Goal: Task Accomplishment & Management: Manage account settings

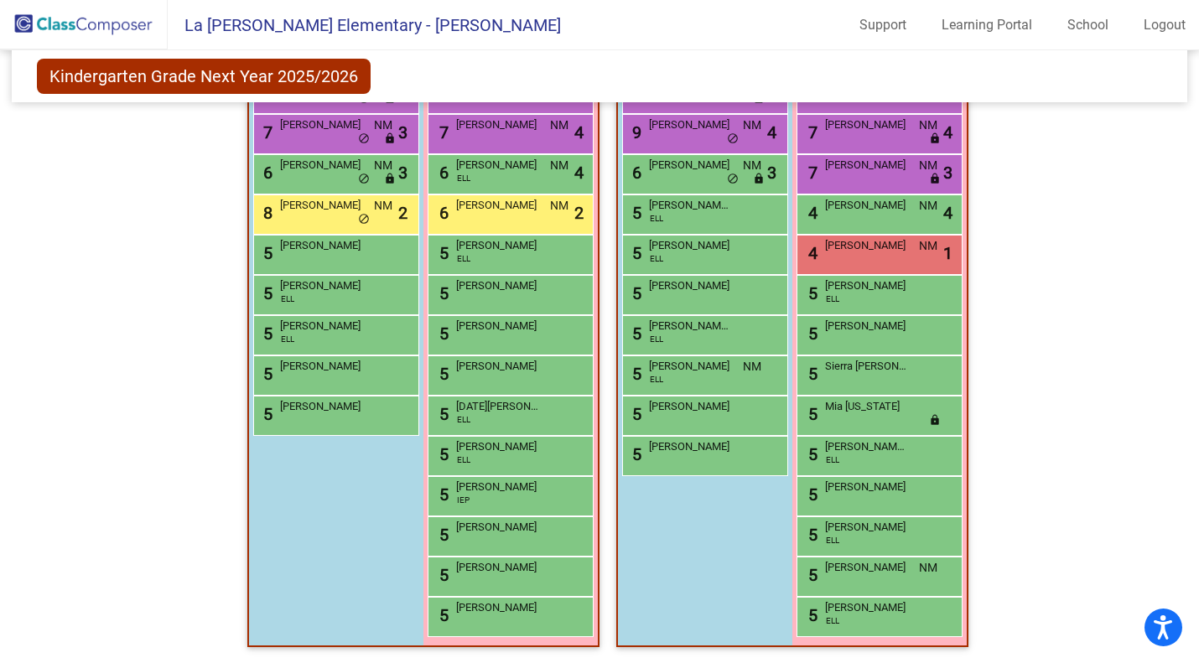
drag, startPoint x: 0, startPoint y: 0, endPoint x: 133, endPoint y: 27, distance: 135.2
click at [133, 27] on img at bounding box center [84, 24] width 168 height 49
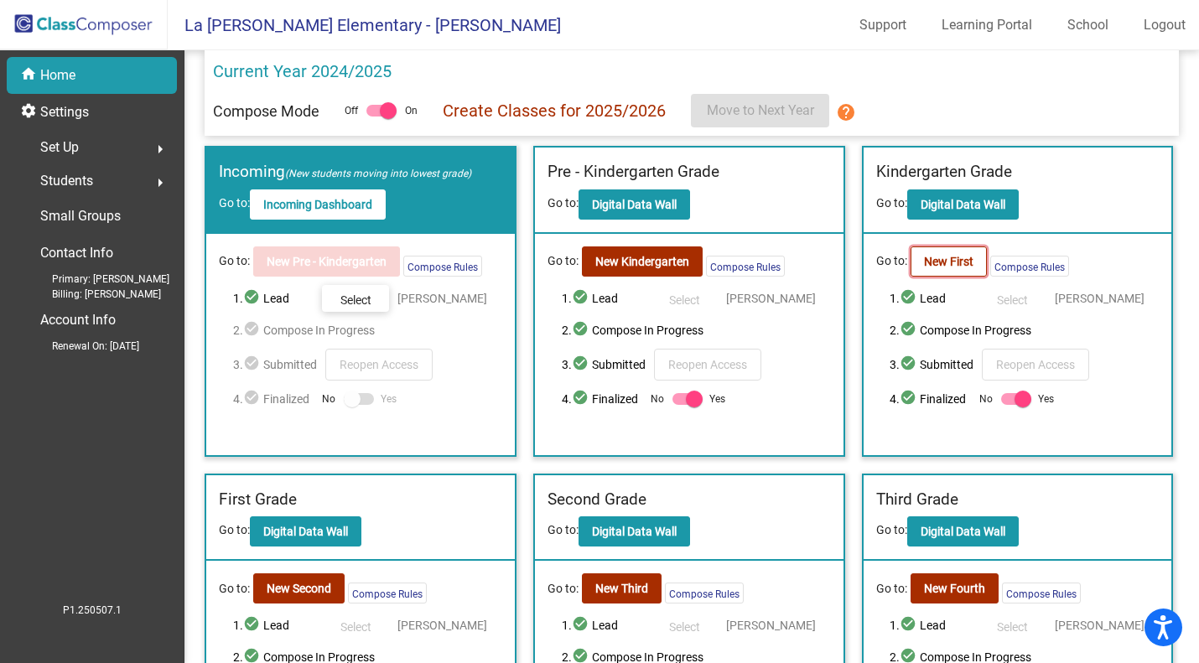
click at [951, 265] on b "New First" at bounding box center [948, 261] width 49 height 13
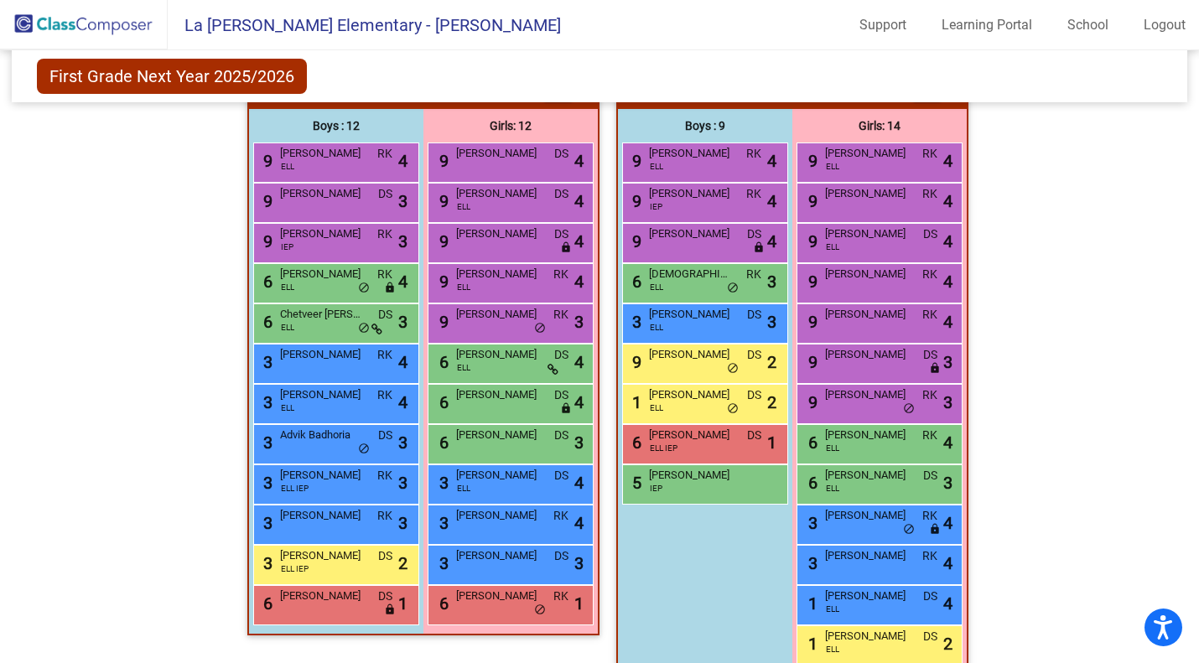
scroll to position [368, 0]
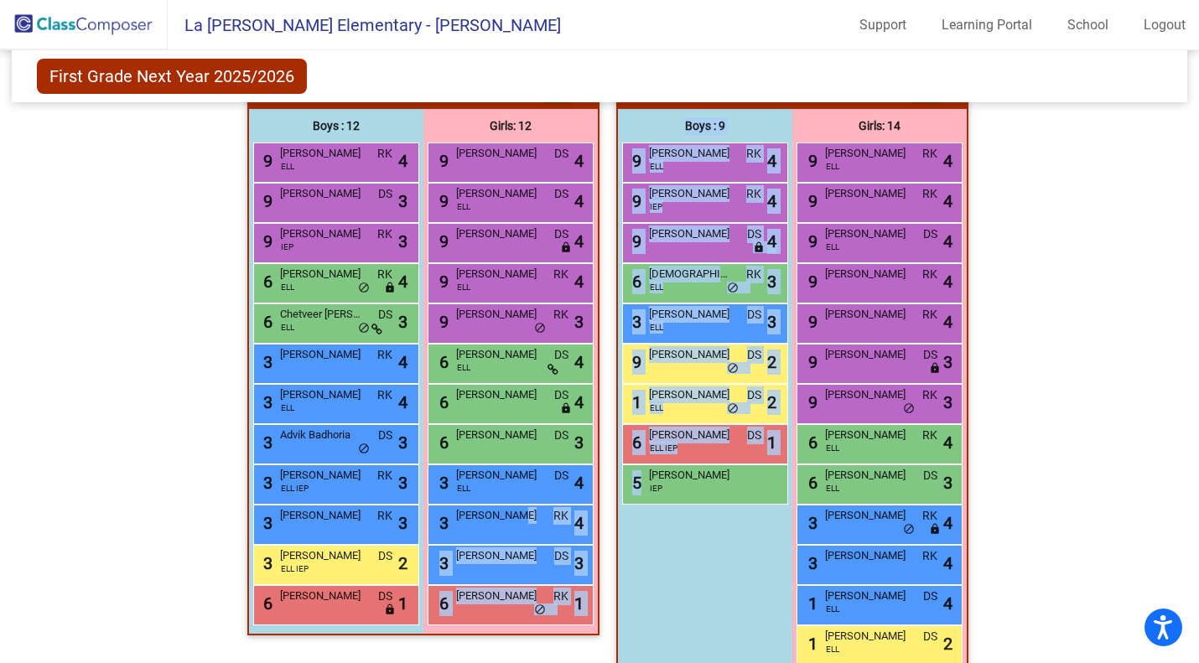
drag, startPoint x: 507, startPoint y: 513, endPoint x: 600, endPoint y: 513, distance: 92.3
click at [600, 513] on div "Hallway - Hallway Class picture_as_pdf Add Student First Name Last Name Student…" at bounding box center [600, 400] width 1152 height 666
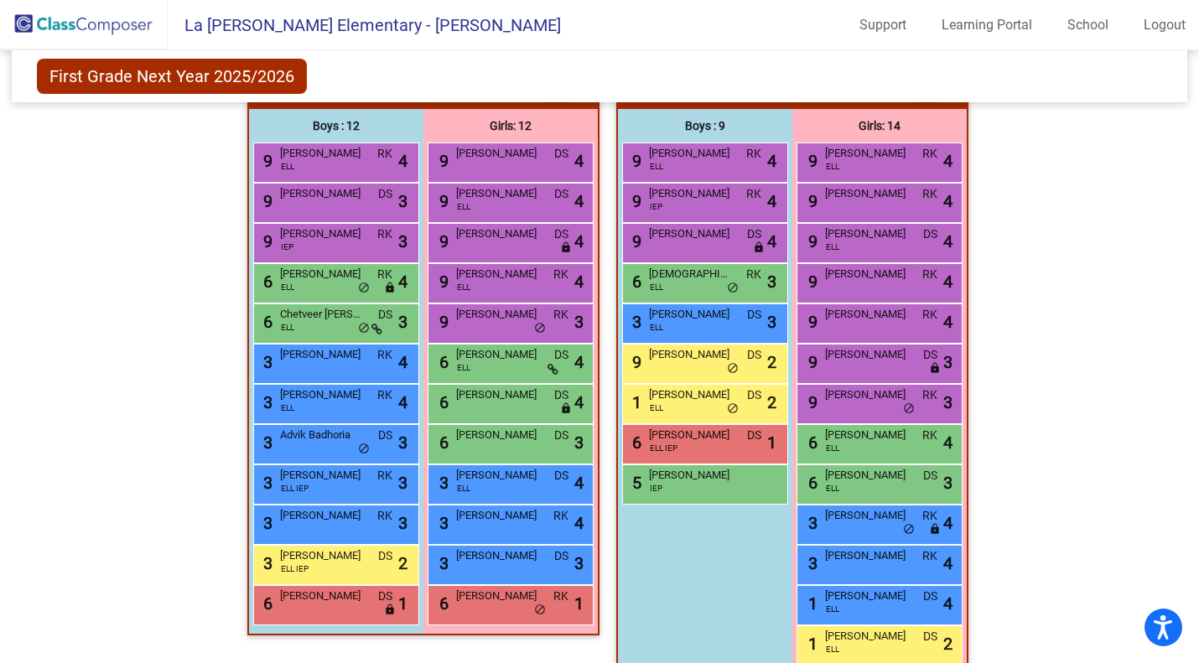
click at [0, 0] on div "Boys : 9 9 [PERSON_NAME] [PERSON_NAME] lock do_not_disturb_alt 4 9 [PERSON_NAME…" at bounding box center [0, 0] width 0 height 0
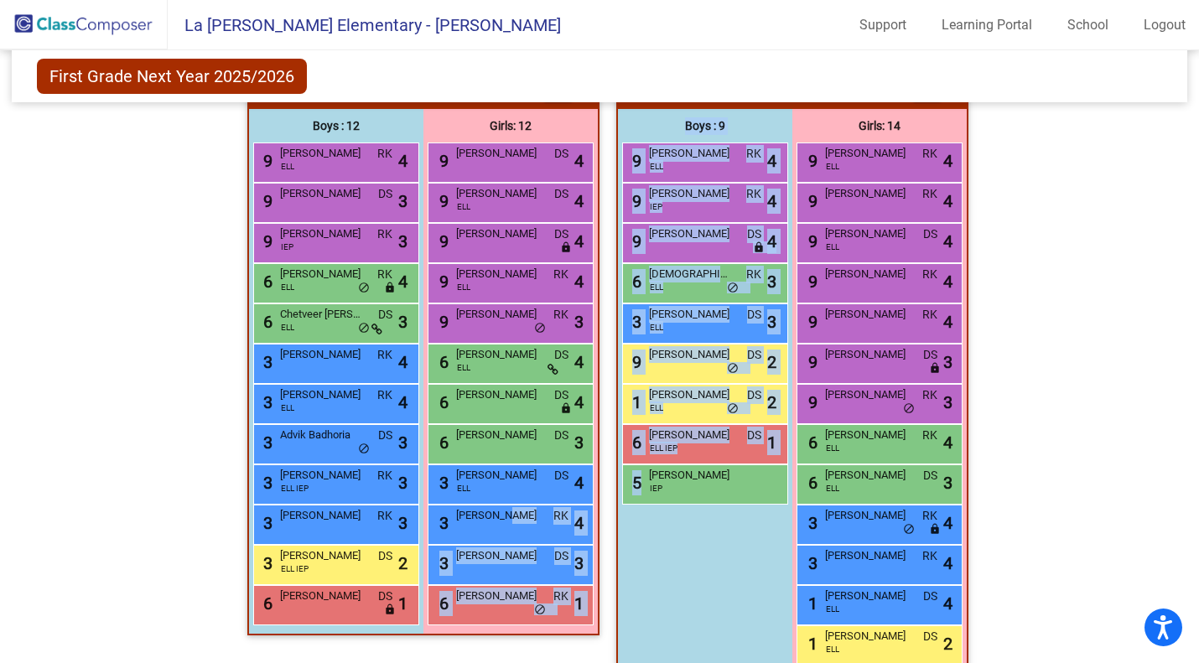
drag, startPoint x: 494, startPoint y: 517, endPoint x: 726, endPoint y: 557, distance: 235.8
click at [726, 557] on div "Hallway - Hallway Class picture_as_pdf Add Student First Name Last Name Student…" at bounding box center [600, 400] width 1152 height 666
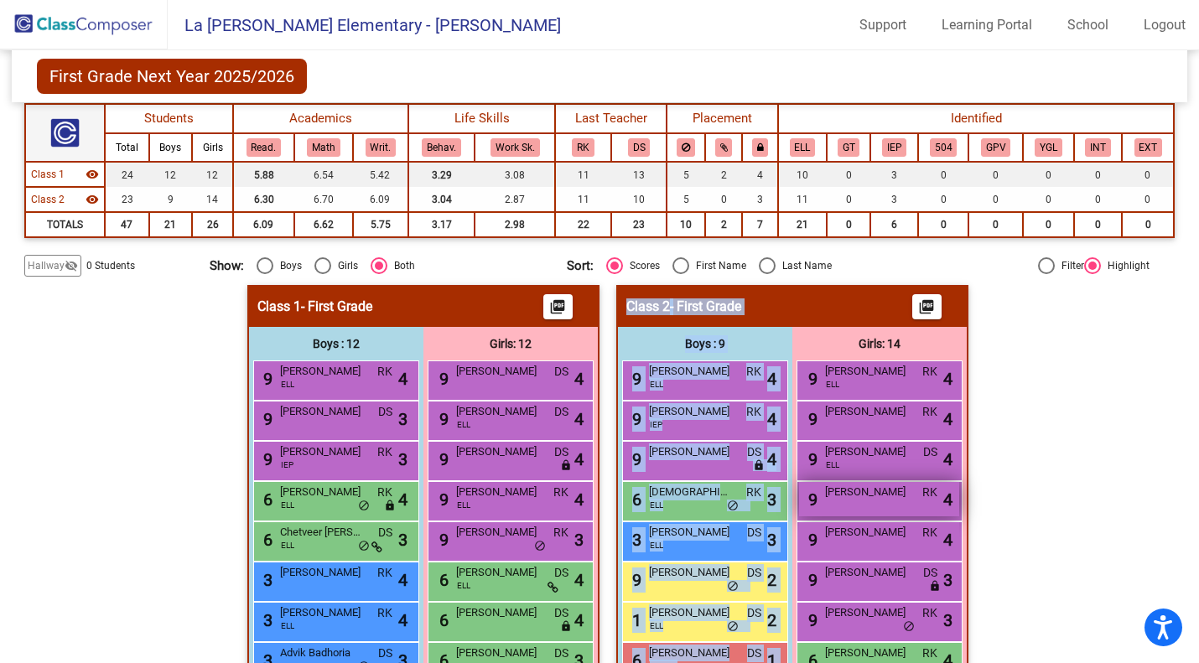
scroll to position [150, 0]
click at [84, 38] on img at bounding box center [84, 24] width 168 height 49
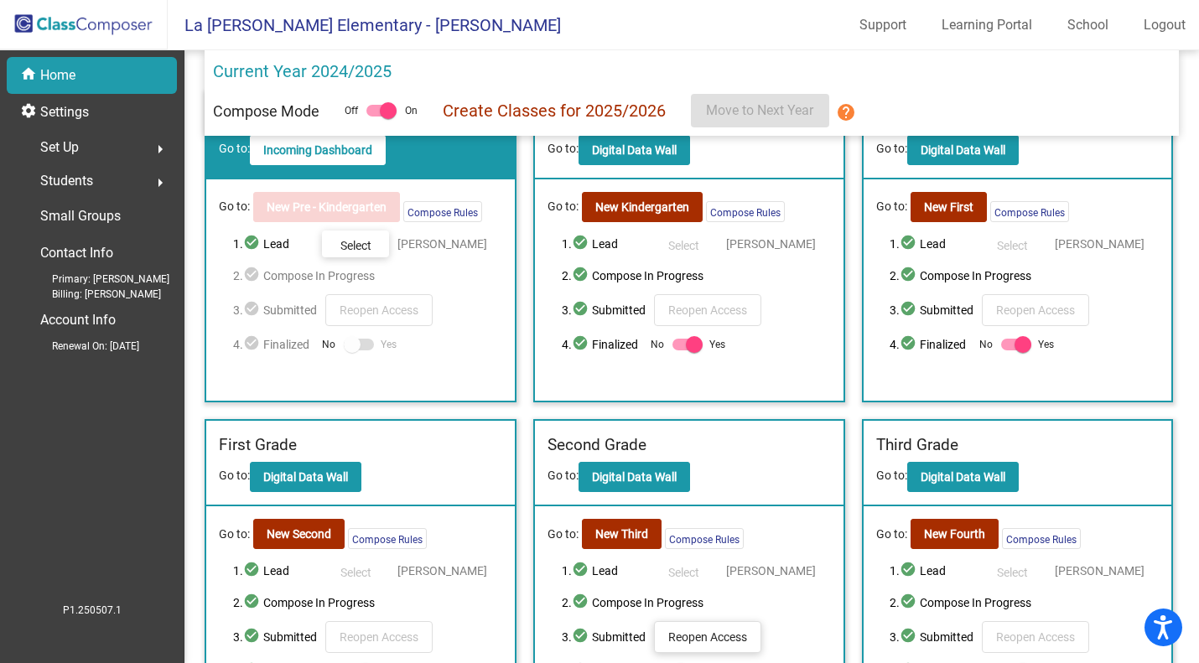
scroll to position [174, 0]
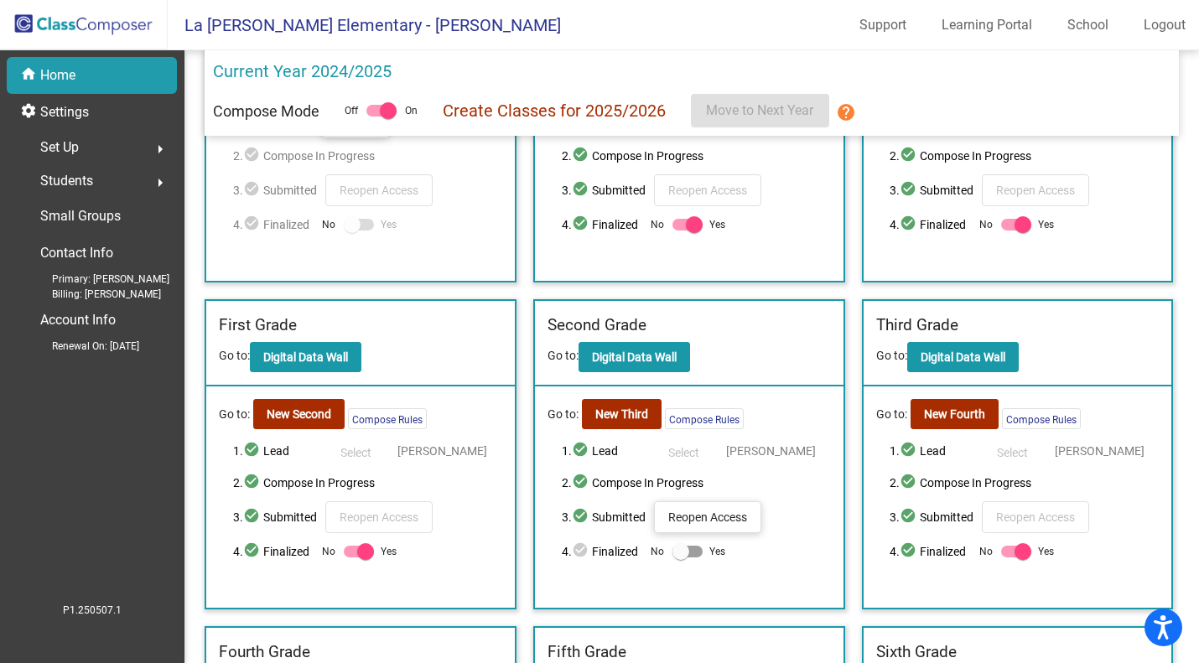
click at [353, 552] on div at bounding box center [359, 552] width 30 height 12
click at [352, 558] on input "Yes" at bounding box center [351, 558] width 1 height 1
click at [366, 546] on div at bounding box center [359, 552] width 30 height 12
click at [352, 558] on input "Yes" at bounding box center [351, 558] width 1 height 1
checkbox input "true"
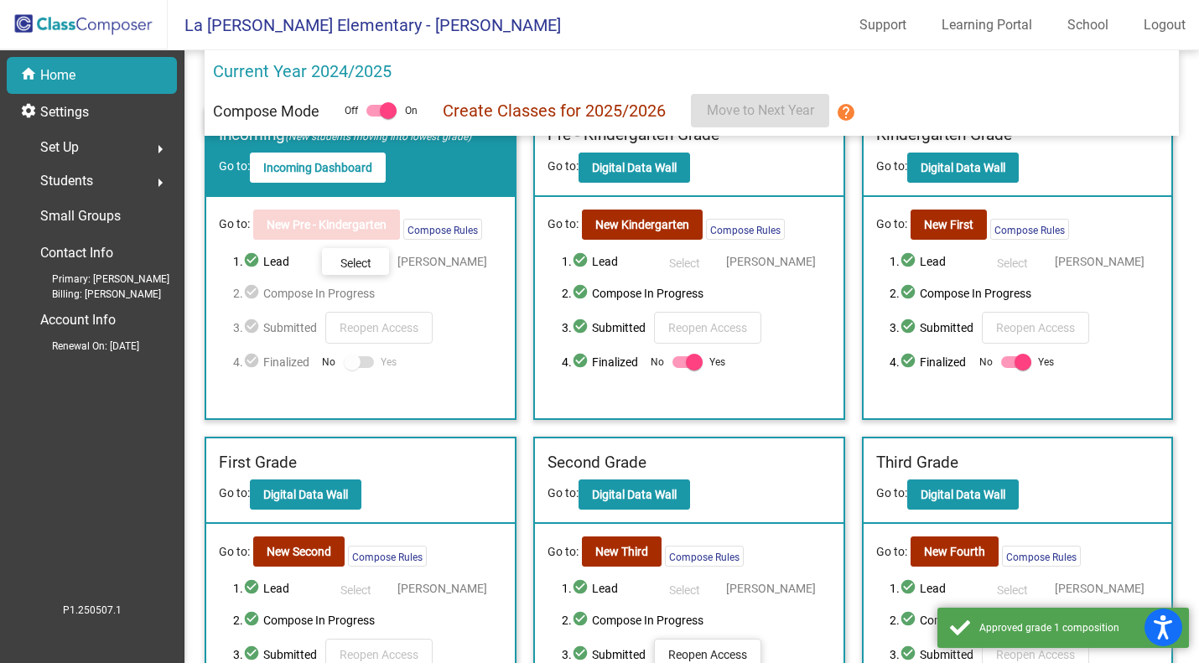
scroll to position [2, 0]
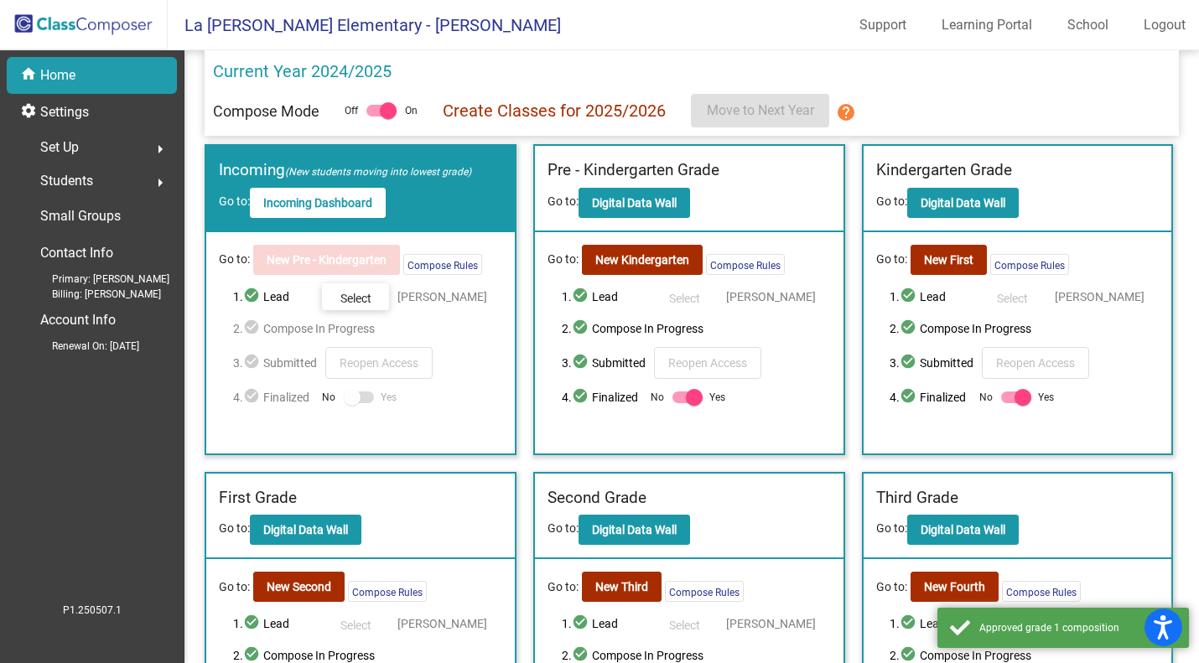
click at [1015, 401] on div at bounding box center [1023, 397] width 17 height 17
click at [1010, 403] on input "Yes" at bounding box center [1009, 403] width 1 height 1
checkbox input "false"
click at [941, 262] on b "New First" at bounding box center [948, 259] width 49 height 13
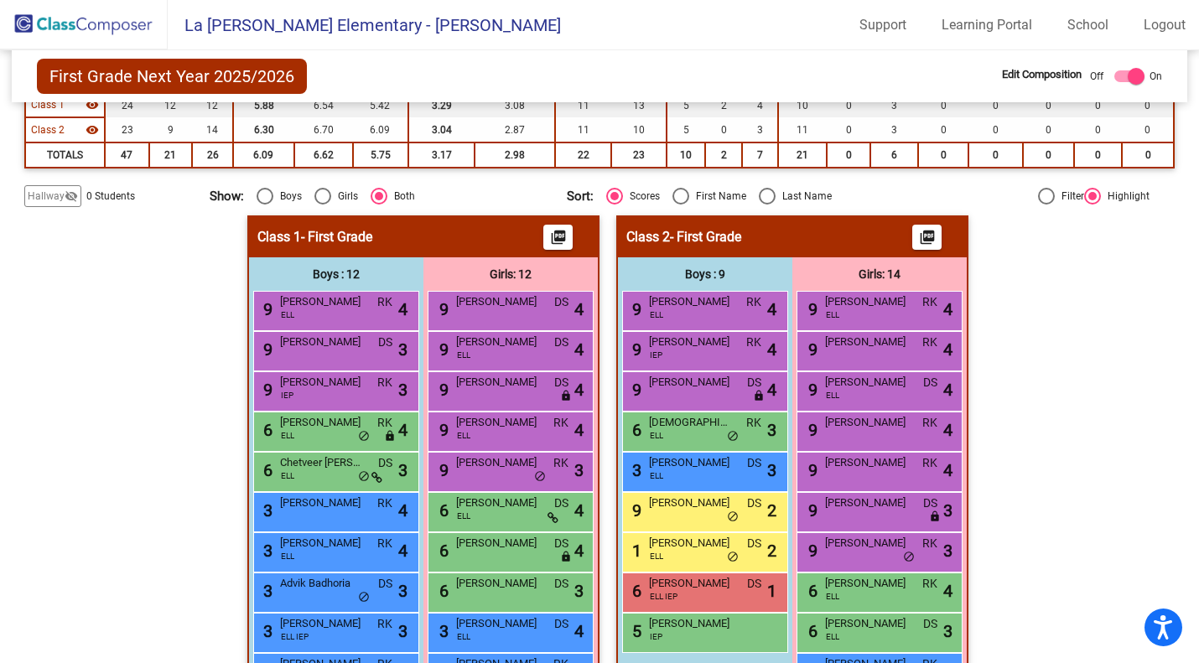
scroll to position [323, 0]
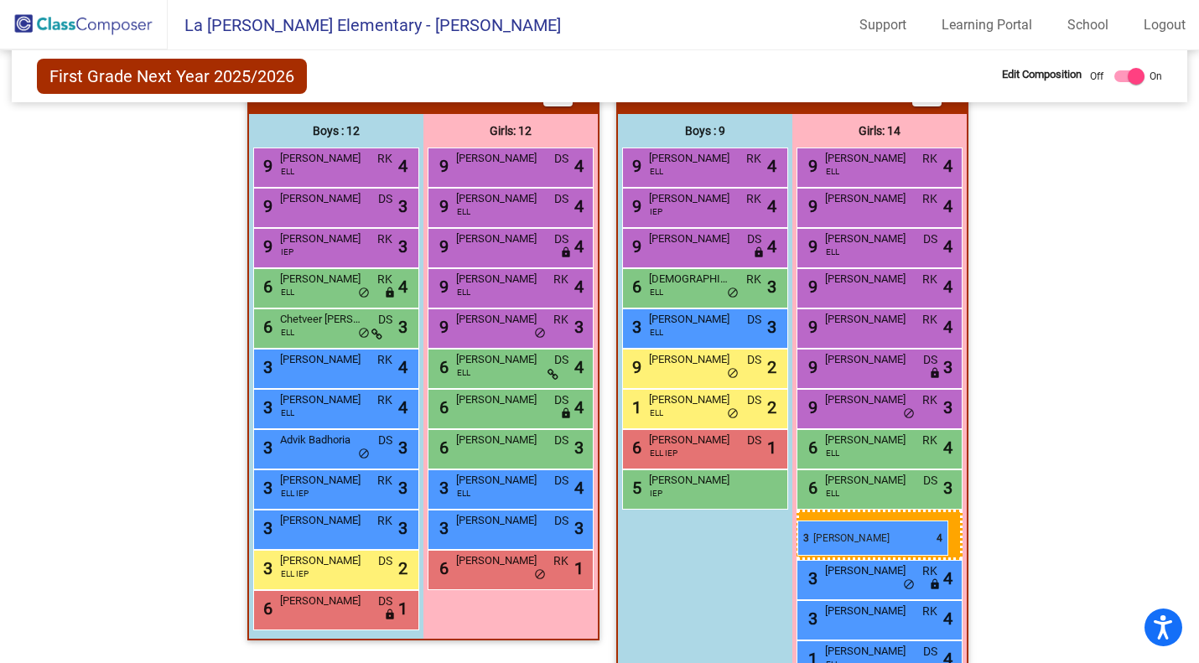
drag, startPoint x: 524, startPoint y: 526, endPoint x: 798, endPoint y: 521, distance: 273.5
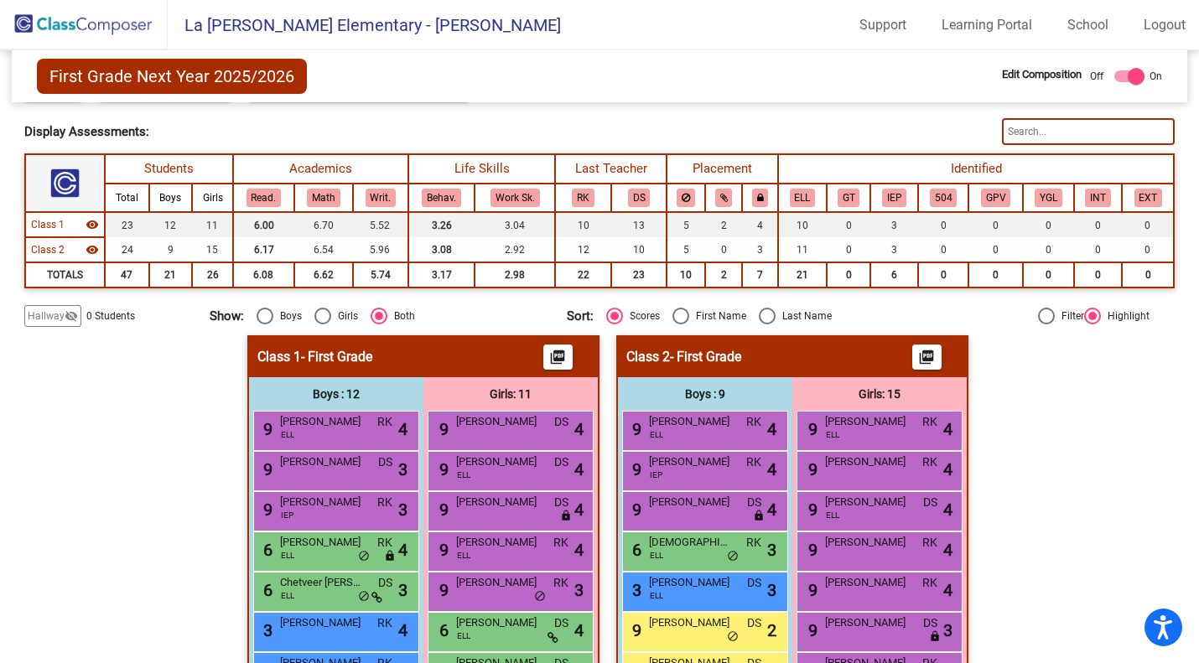
scroll to position [0, 0]
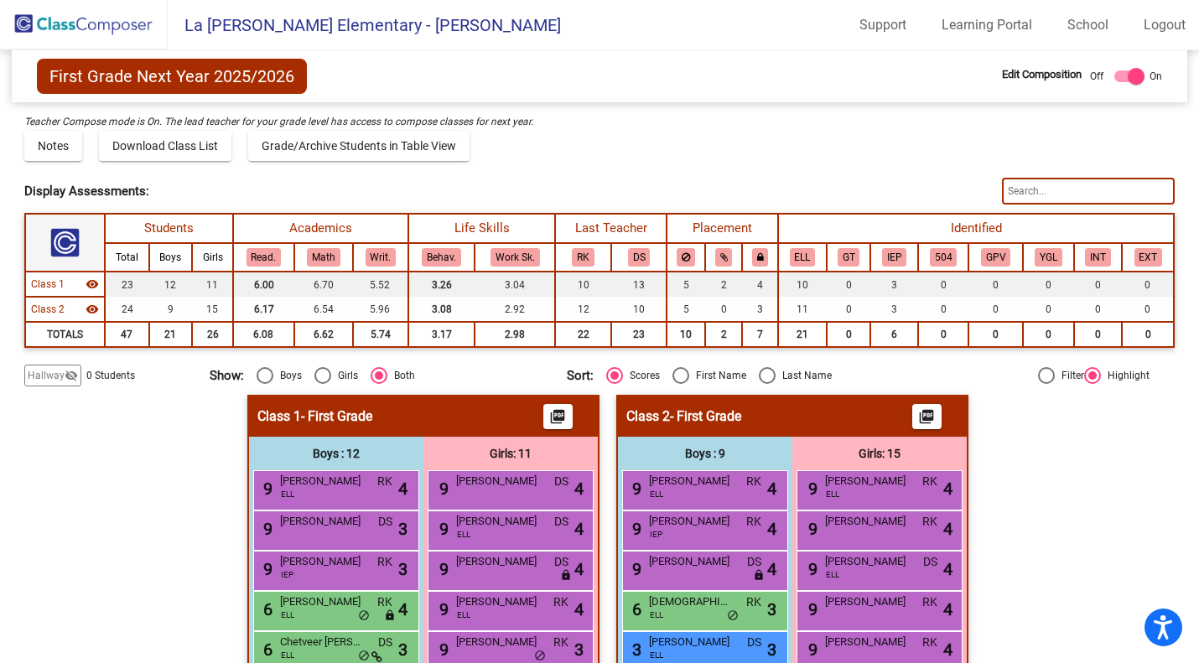
click at [65, 22] on img at bounding box center [84, 24] width 168 height 49
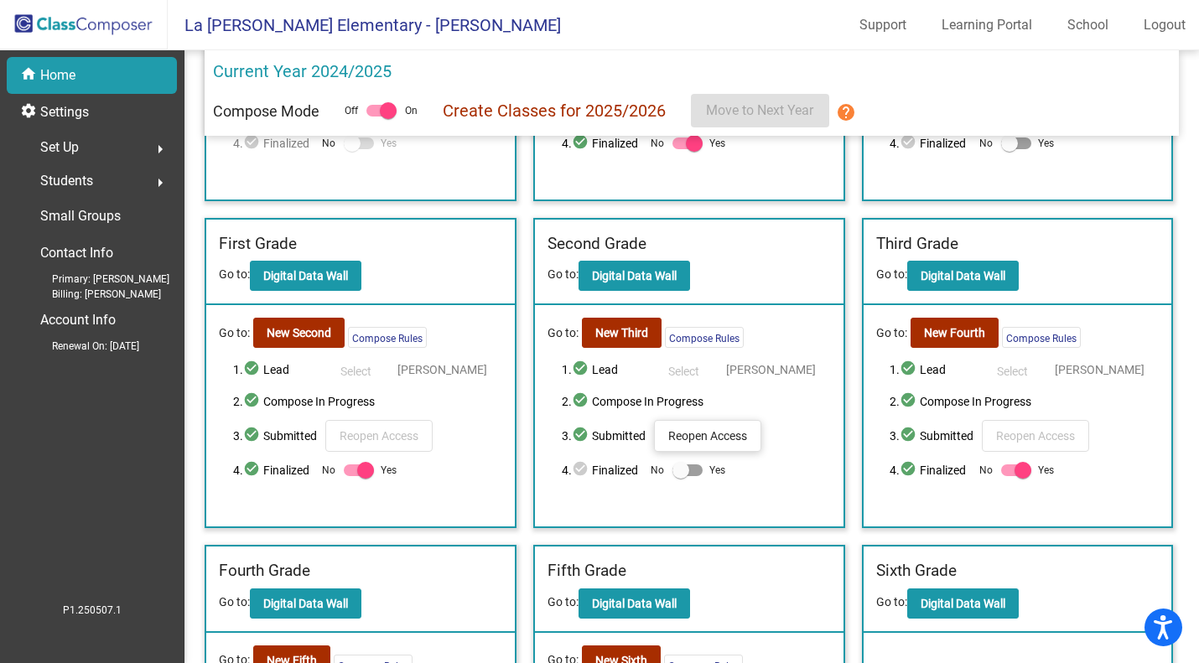
scroll to position [258, 0]
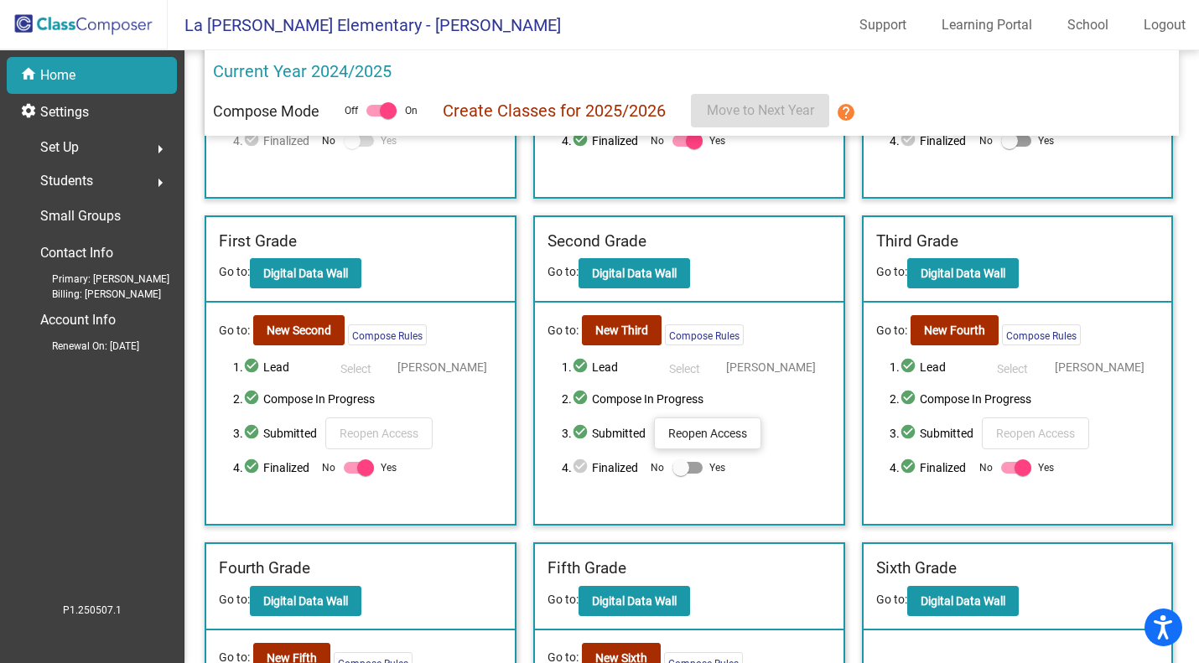
click at [684, 469] on div at bounding box center [681, 468] width 17 height 17
click at [681, 474] on input "Yes" at bounding box center [680, 474] width 1 height 1
checkbox input "true"
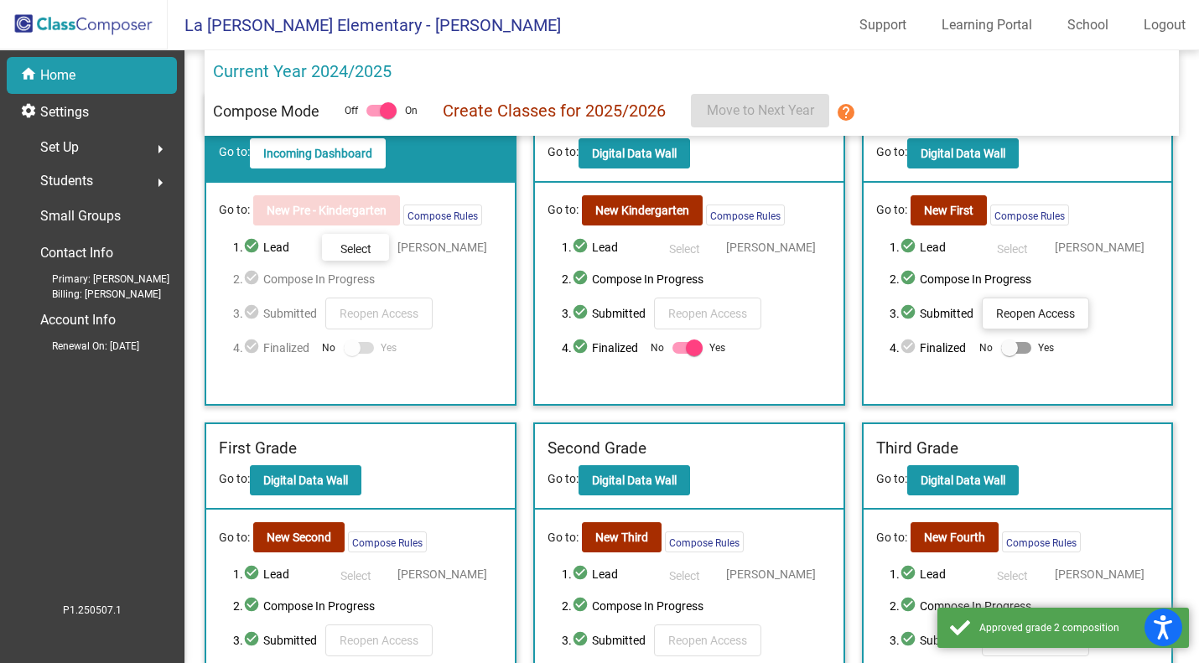
scroll to position [21, 0]
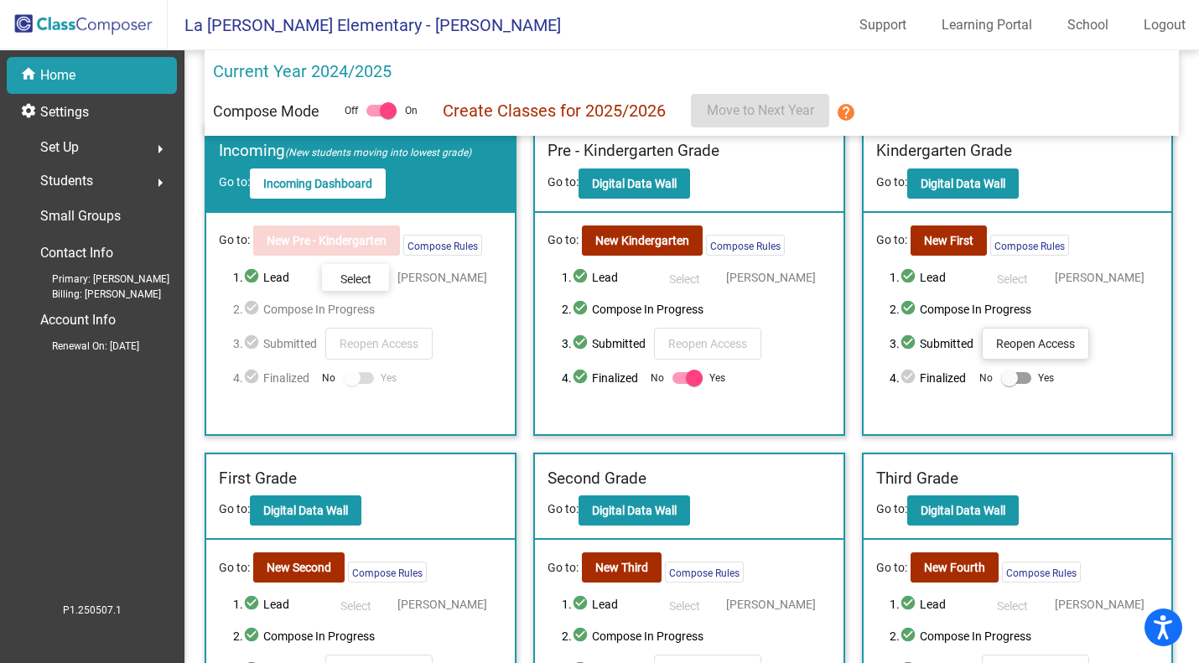
click at [1019, 380] on div at bounding box center [1016, 378] width 30 height 12
click at [1010, 384] on input "Yes" at bounding box center [1009, 384] width 1 height 1
checkbox input "true"
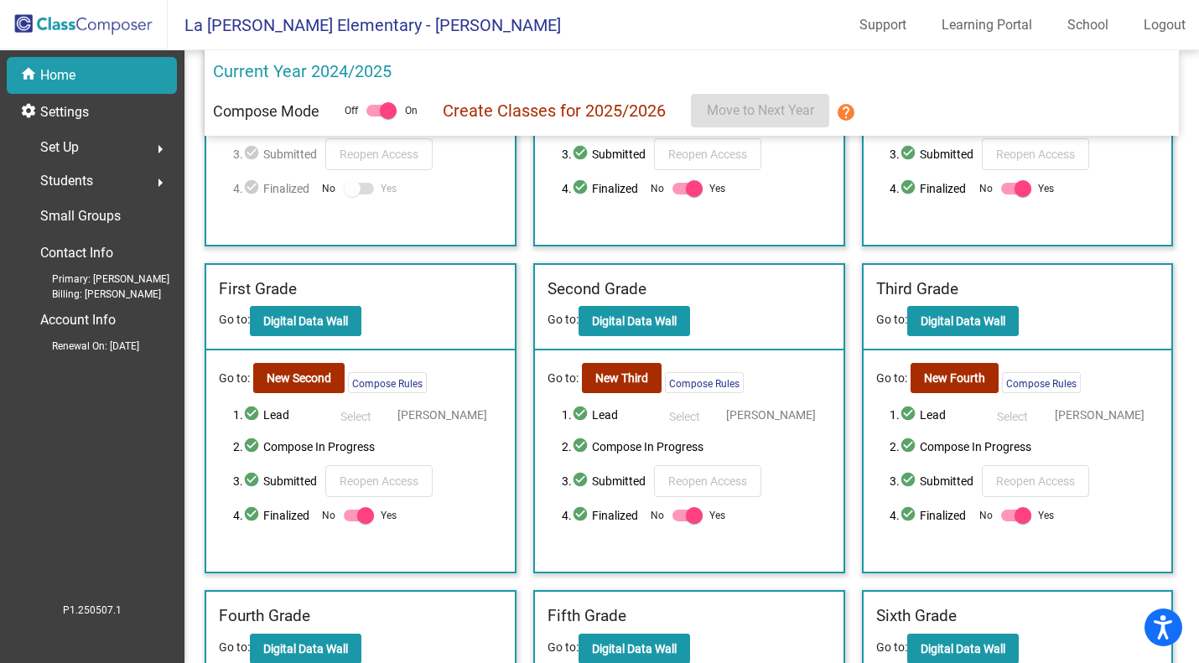
scroll to position [77, 0]
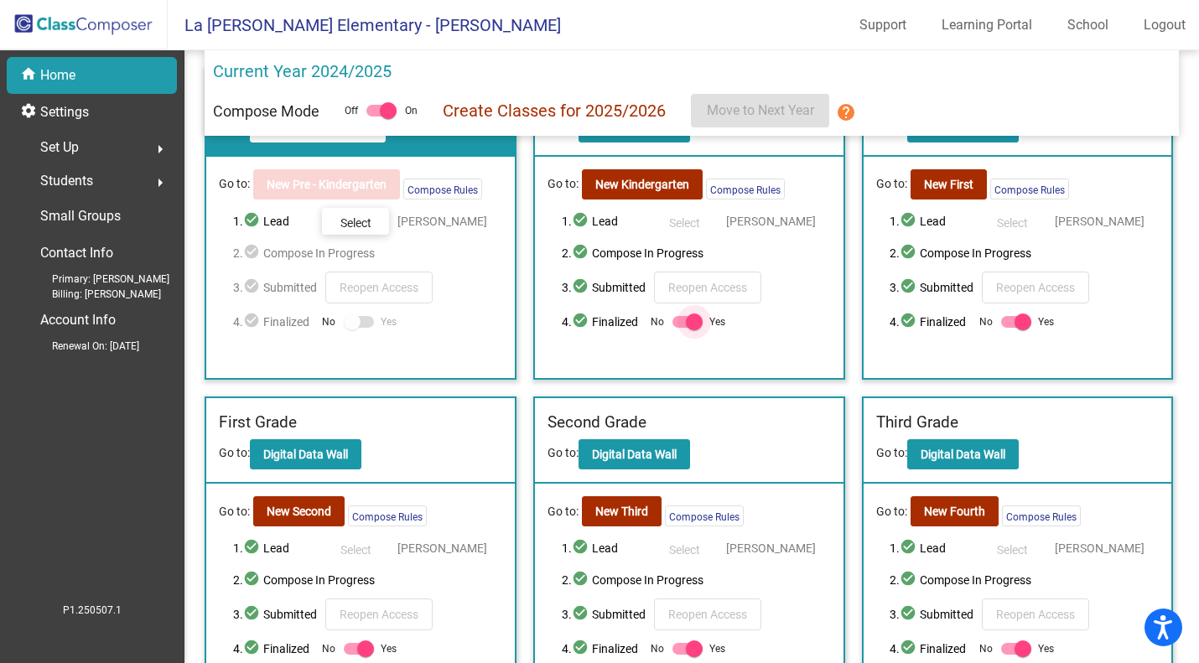
click at [686, 323] on div at bounding box center [694, 322] width 17 height 17
click at [681, 328] on input "Yes" at bounding box center [680, 328] width 1 height 1
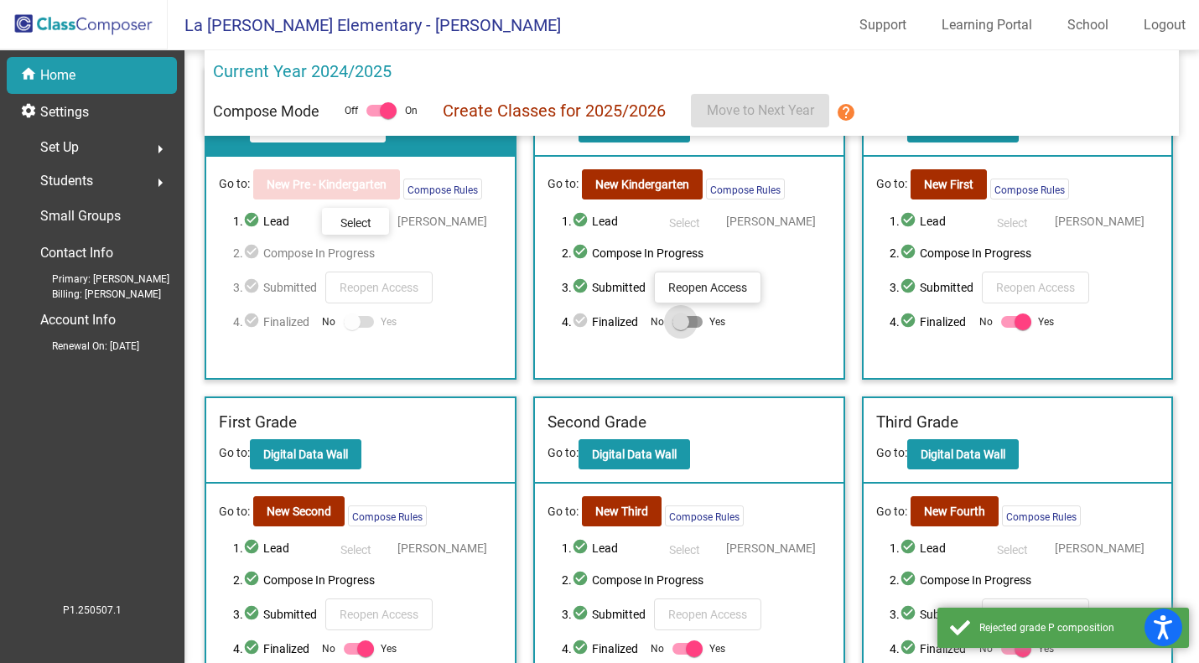
click at [688, 324] on div at bounding box center [688, 322] width 30 height 12
click at [681, 328] on input "Yes" at bounding box center [680, 328] width 1 height 1
checkbox input "true"
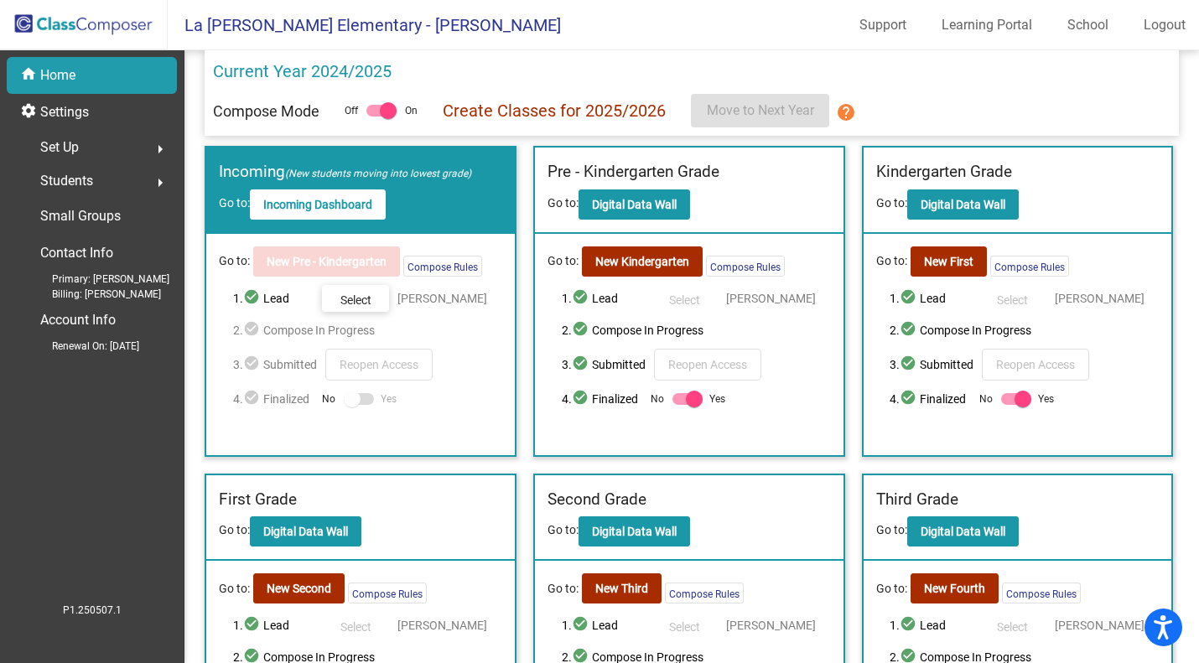
scroll to position [0, 0]
click at [373, 427] on div "Go to: New Pre - Kindergarten Compose Rules 1. check_circle Lead Select [PERSON…" at bounding box center [360, 344] width 309 height 221
click at [365, 403] on div at bounding box center [359, 399] width 30 height 12
click at [355, 401] on div at bounding box center [352, 399] width 17 height 17
click at [351, 403] on div at bounding box center [352, 399] width 17 height 17
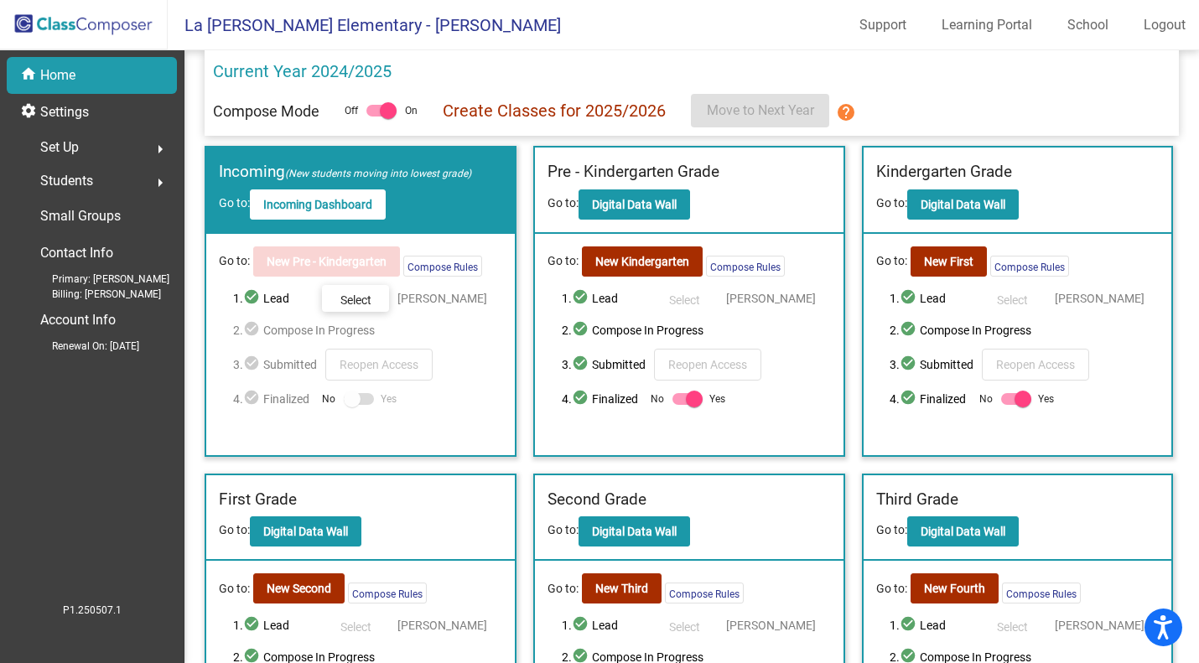
click at [266, 335] on span "2. check_circle Compose In Progress" at bounding box center [367, 330] width 269 height 20
click at [268, 399] on span "4. check_circle Finalized" at bounding box center [273, 399] width 81 height 20
click at [262, 452] on div "Go to: New Pre - Kindergarten Compose Rules 1. check_circle Lead Select [PERSON…" at bounding box center [360, 344] width 309 height 221
click at [370, 309] on button "Select" at bounding box center [355, 298] width 67 height 27
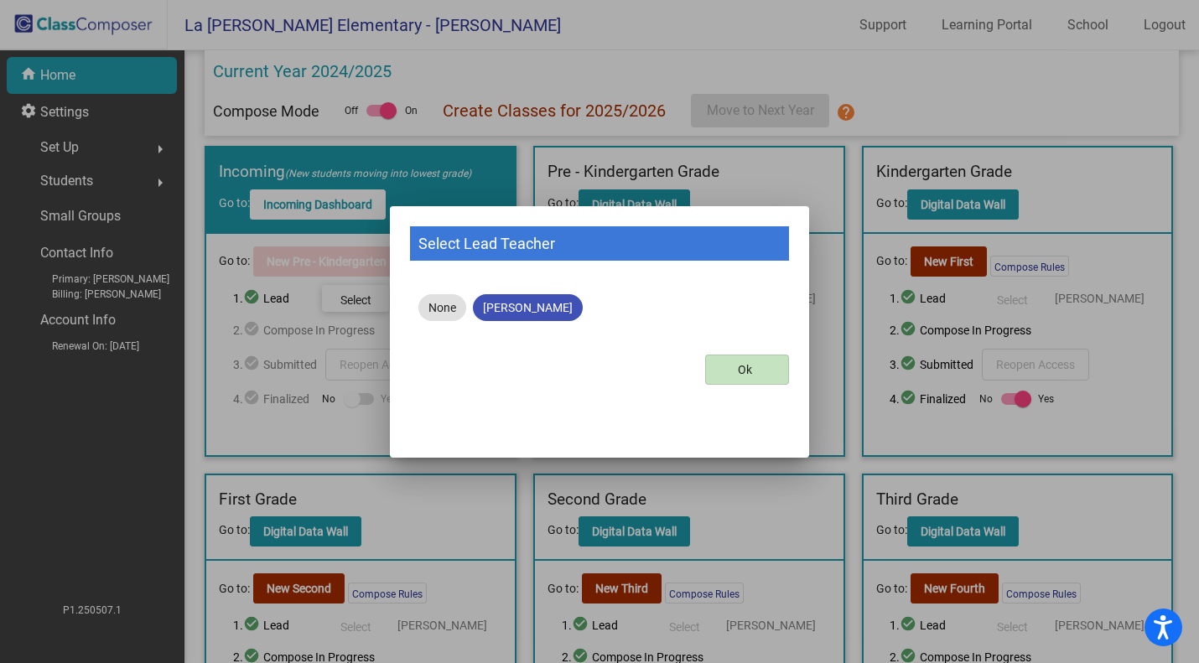
click at [310, 413] on div at bounding box center [599, 331] width 1199 height 663
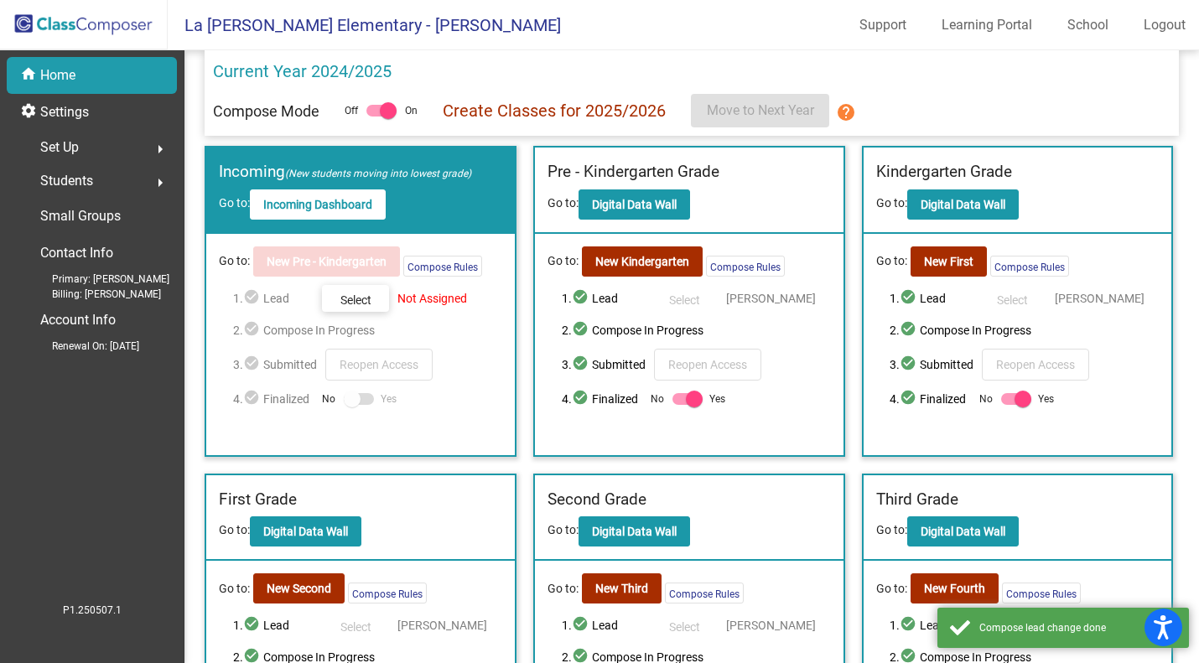
click at [356, 299] on span "Select" at bounding box center [356, 300] width 31 height 13
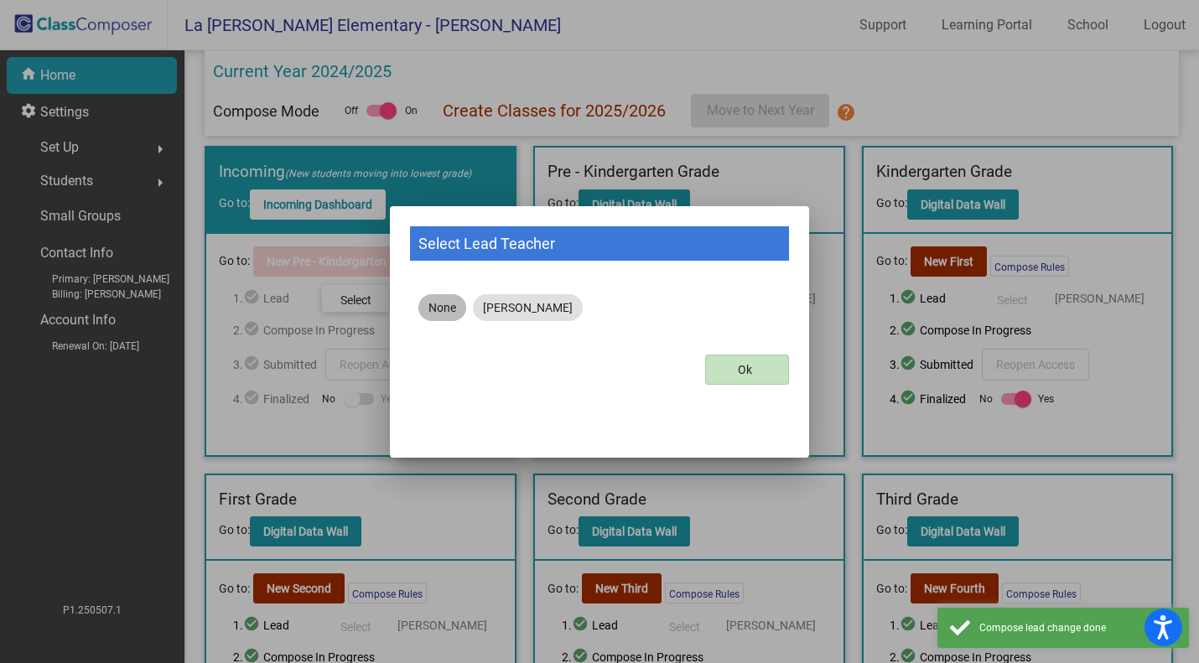
click at [442, 318] on mat-chip "None" at bounding box center [443, 307] width 48 height 27
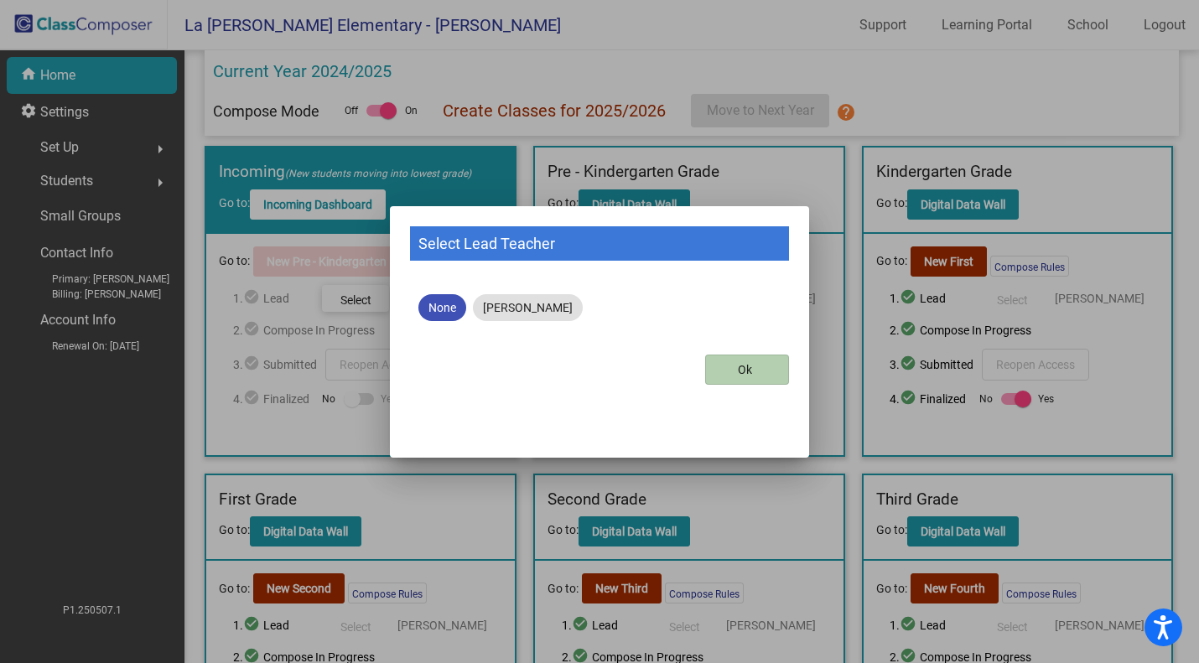
click at [749, 359] on button "Ok" at bounding box center [747, 370] width 84 height 30
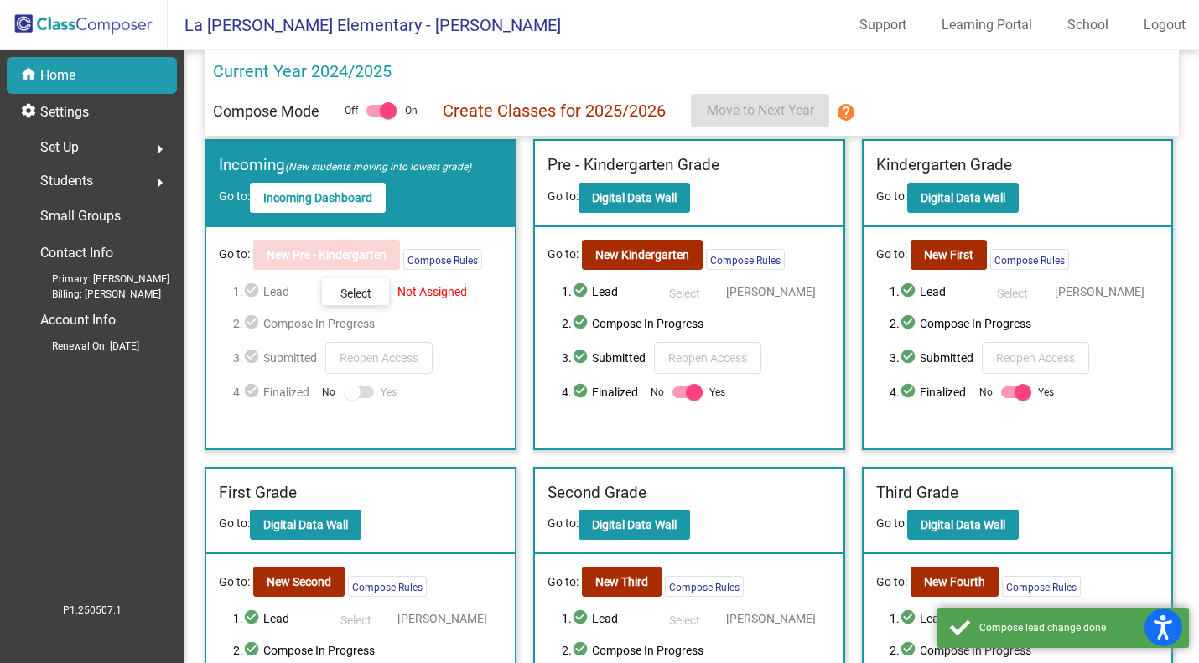
scroll to position [7, 0]
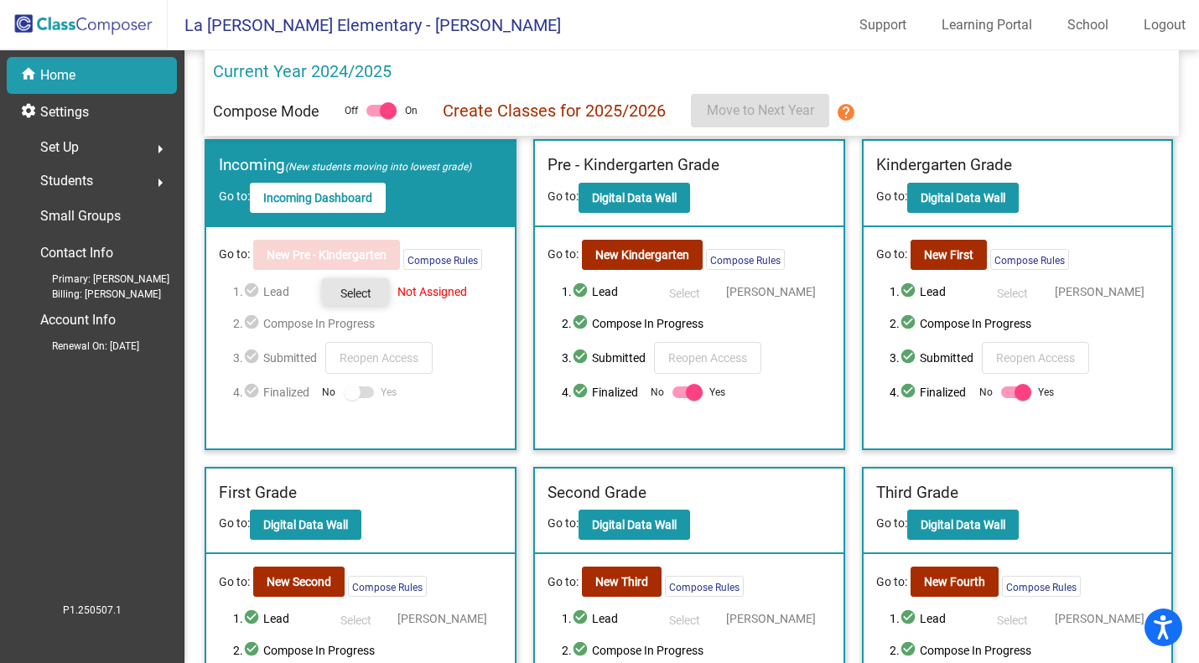
click at [352, 299] on span "Select" at bounding box center [356, 293] width 31 height 13
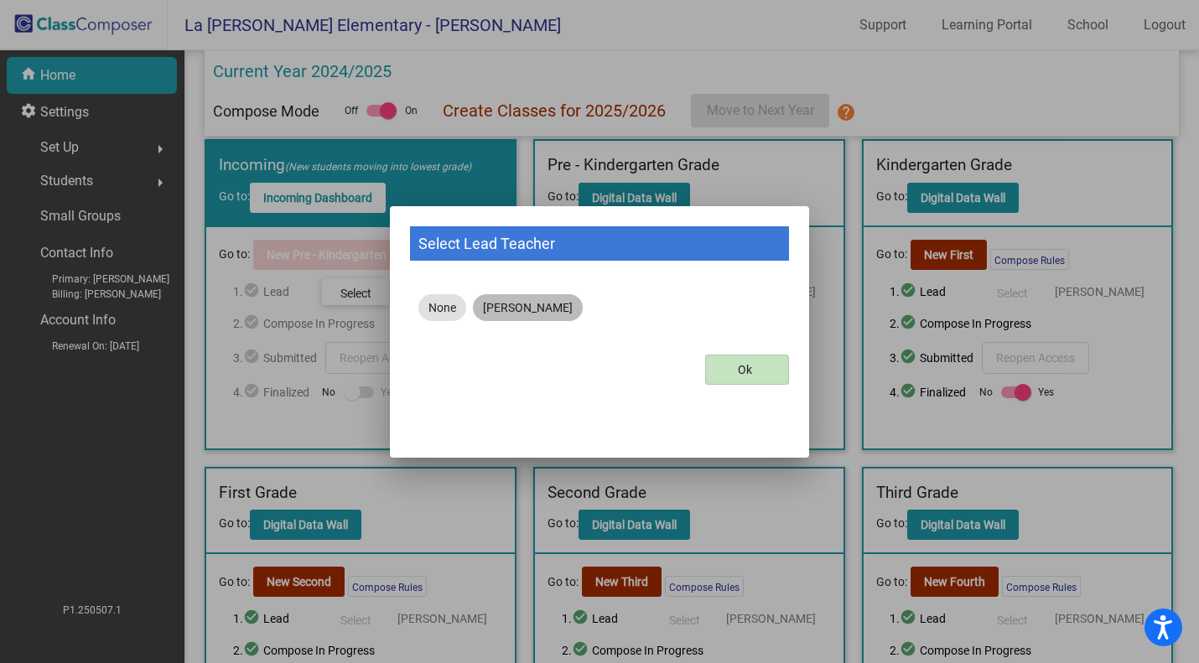
click at [507, 308] on mat-chip "[PERSON_NAME]" at bounding box center [528, 307] width 110 height 27
click at [743, 375] on span "Ok" at bounding box center [745, 369] width 14 height 13
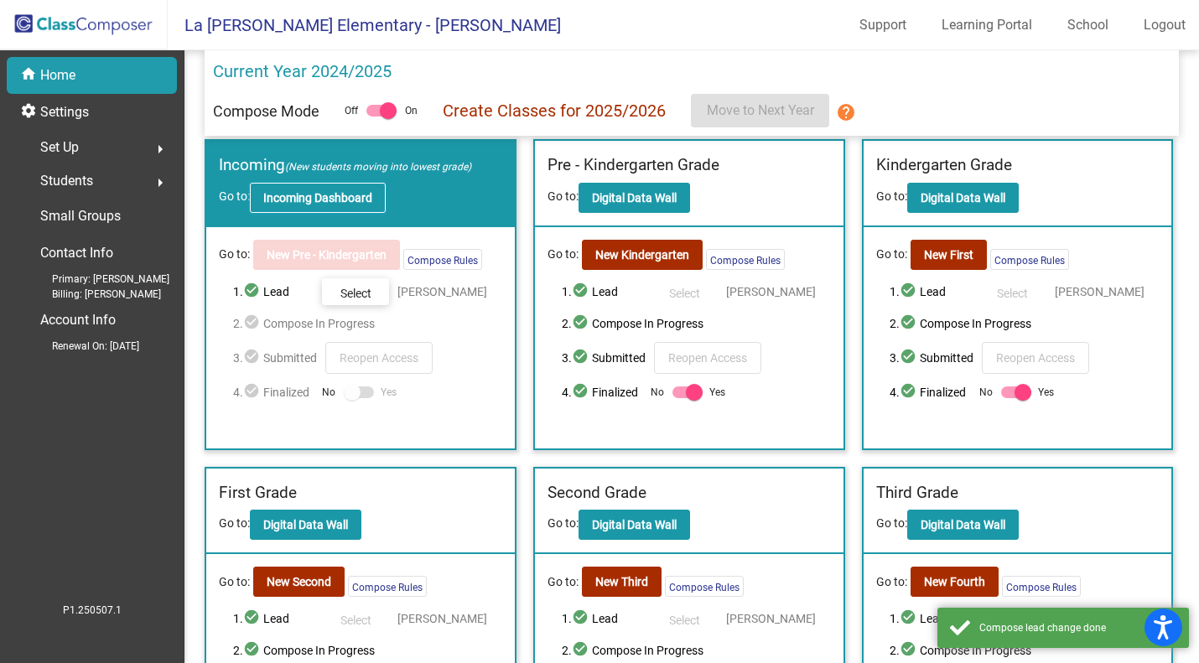
click at [328, 205] on button "Incoming Dashboard" at bounding box center [318, 198] width 136 height 30
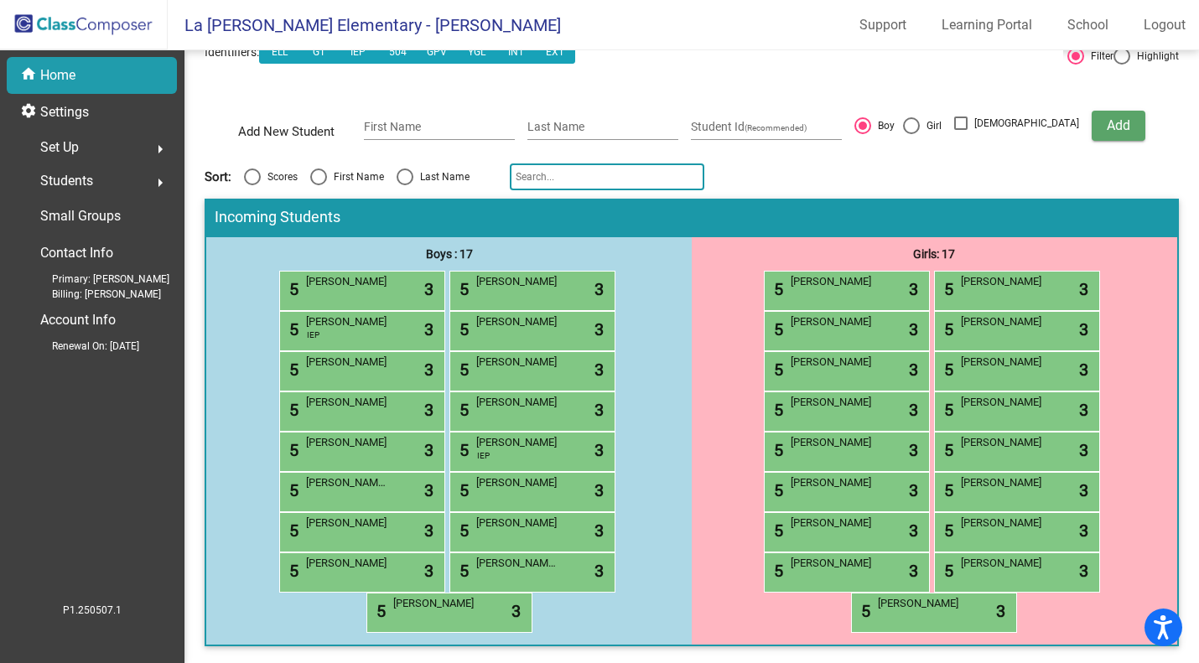
scroll to position [153, 0]
click at [105, 34] on img at bounding box center [84, 24] width 168 height 49
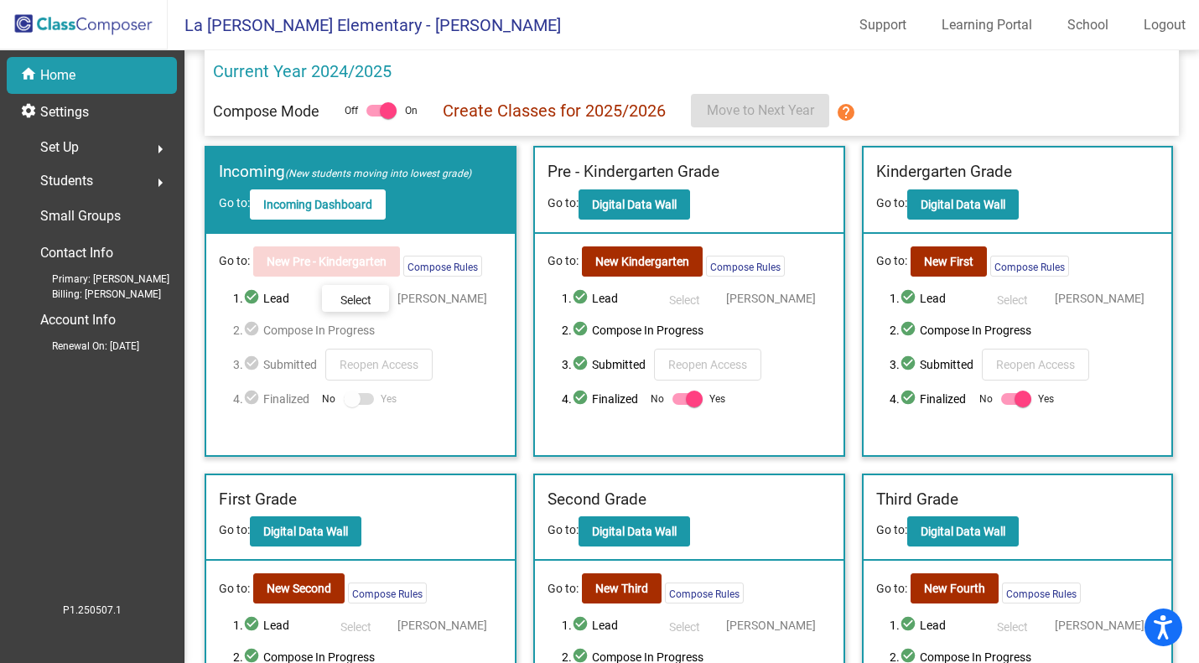
click at [242, 382] on div "1. check_circle Lead Select [PERSON_NAME] 2. check_circle Compose In Progress 3…" at bounding box center [367, 347] width 269 height 124
click at [338, 452] on div "Go to: New Pre - Kindergarten Compose Rules 1. check_circle Lead Select [PERSON…" at bounding box center [360, 344] width 309 height 221
click at [329, 435] on div "Go to: New Pre - Kindergarten Compose Rules 1. check_circle Lead Select [PERSON…" at bounding box center [360, 344] width 309 height 221
click at [328, 438] on div "Go to: New Pre - Kindergarten Compose Rules 1. check_circle Lead Select [PERSON…" at bounding box center [360, 344] width 309 height 221
click at [372, 111] on div at bounding box center [382, 111] width 30 height 12
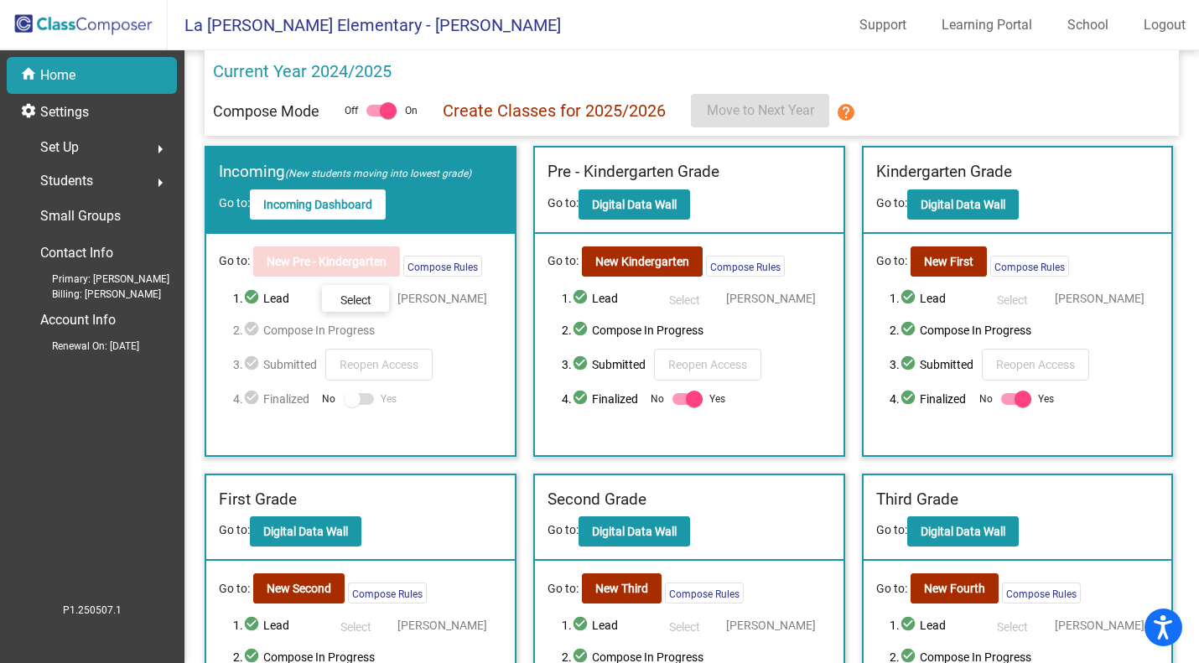
click at [374, 117] on input "checkbox" at bounding box center [374, 117] width 1 height 1
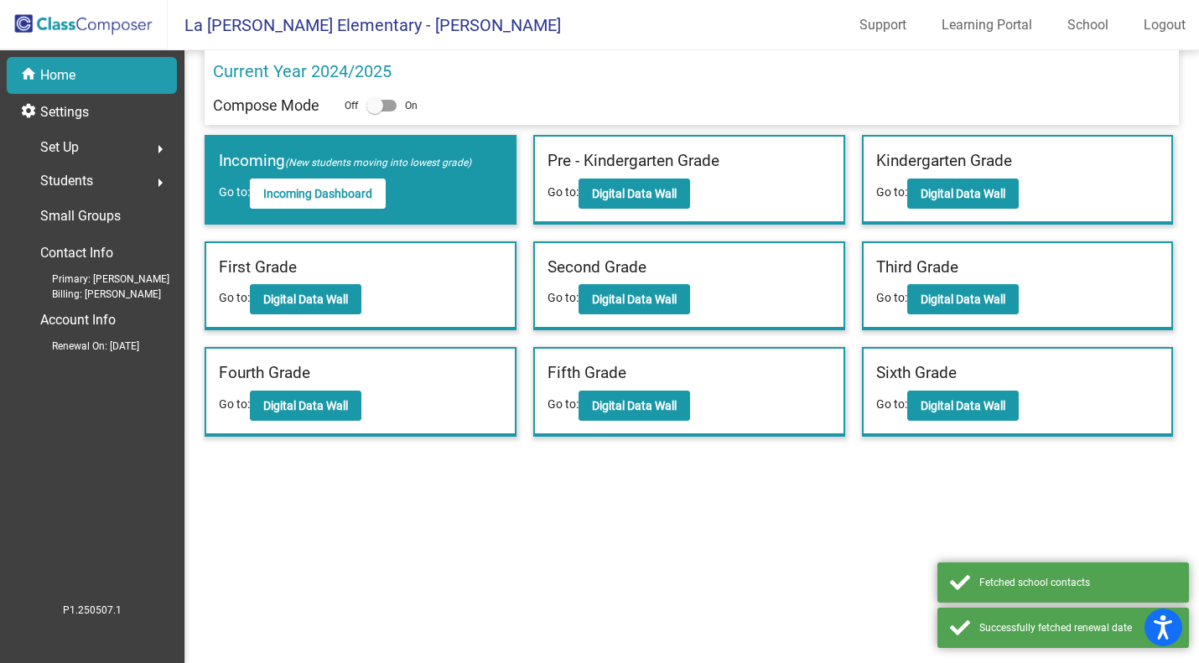
click at [388, 101] on div at bounding box center [382, 106] width 30 height 12
click at [375, 112] on input "checkbox" at bounding box center [374, 112] width 1 height 1
checkbox input "true"
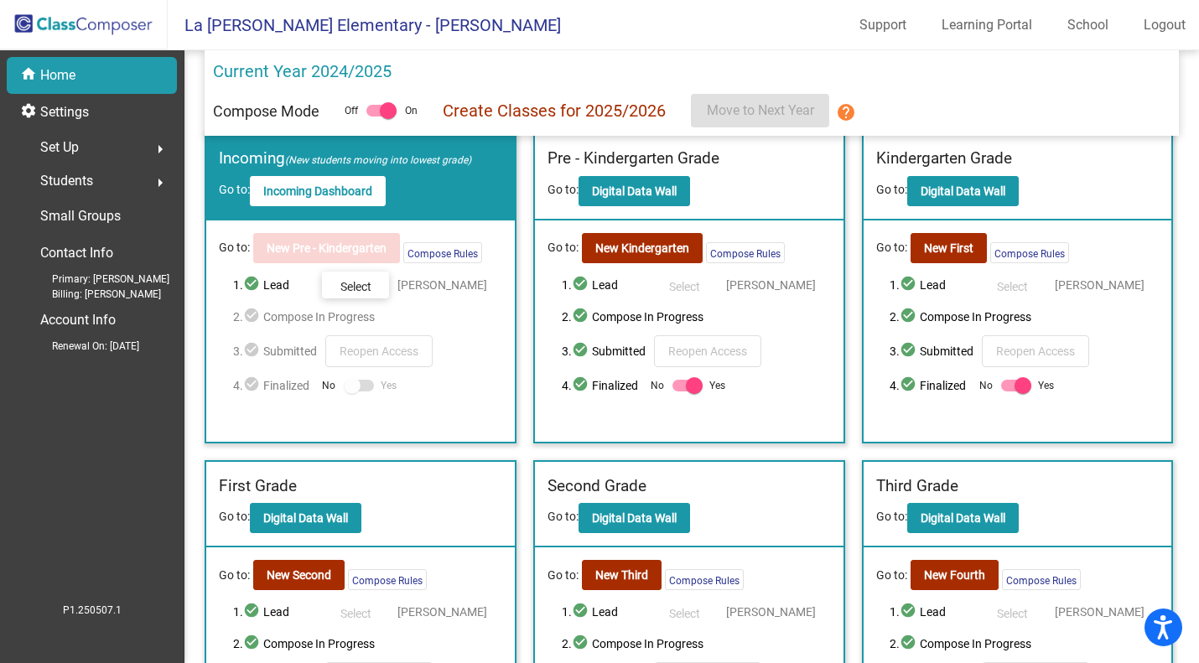
scroll to position [13, 0]
click at [315, 410] on div "Go to: New Pre - Kindergarten Compose Rules 1. check_circle Lead Select [PERSON…" at bounding box center [360, 331] width 309 height 221
click at [309, 408] on div "Go to: New Pre - Kindergarten Compose Rules 1. check_circle Lead Select [PERSON…" at bounding box center [360, 331] width 309 height 221
click at [300, 322] on span "2. check_circle Compose In Progress" at bounding box center [367, 317] width 269 height 20
click at [433, 257] on button "Compose Rules" at bounding box center [442, 252] width 79 height 21
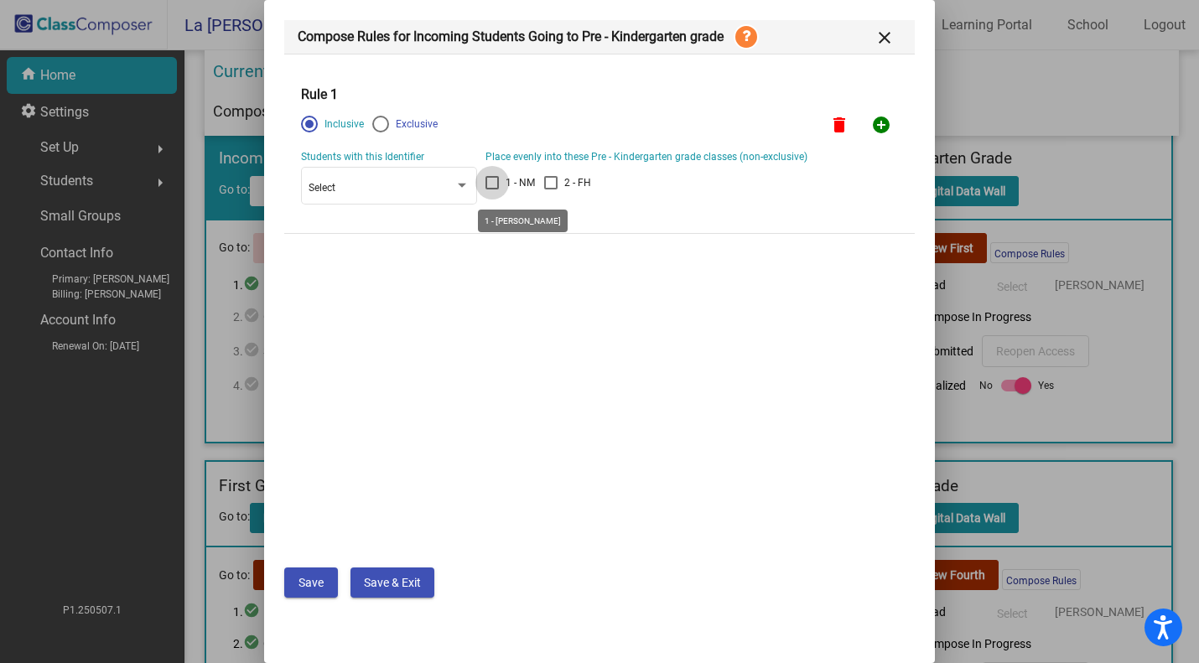
click at [505, 180] on label "1 - NM" at bounding box center [510, 183] width 49 height 20
click at [492, 190] on input "1 - NM" at bounding box center [492, 190] width 1 height 1
checkbox input "true"
click at [559, 179] on label "2 - FH" at bounding box center [567, 183] width 47 height 20
click at [551, 190] on input "2 - FH" at bounding box center [550, 190] width 1 height 1
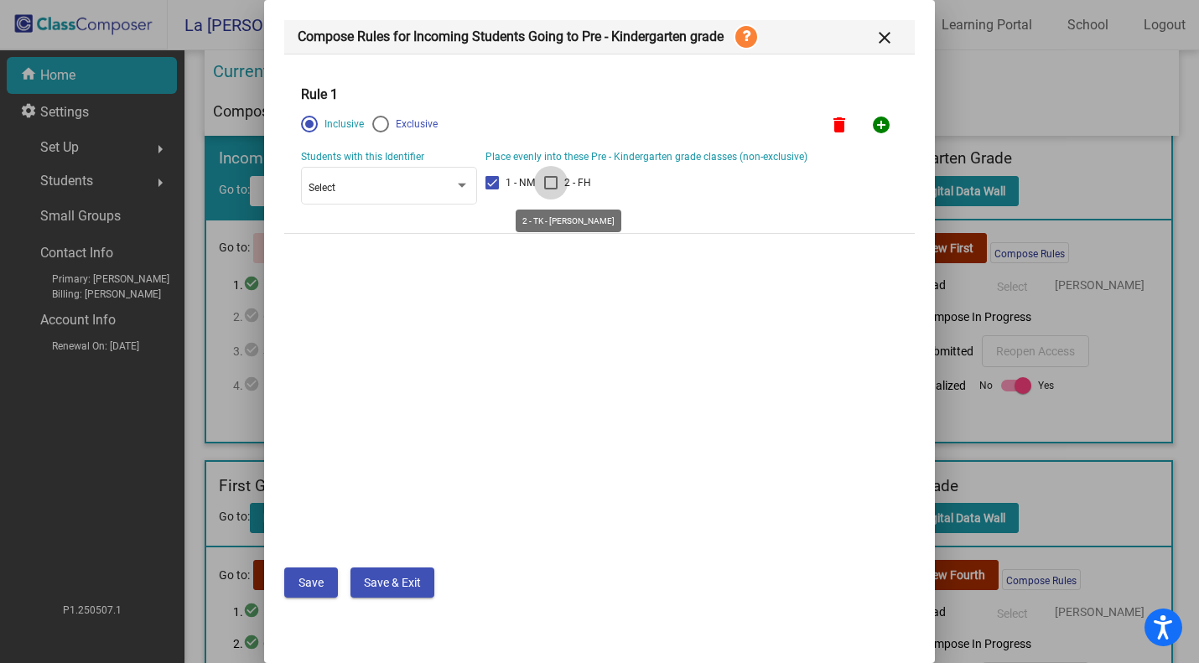
checkbox input "true"
click at [314, 591] on button "Save" at bounding box center [311, 583] width 54 height 30
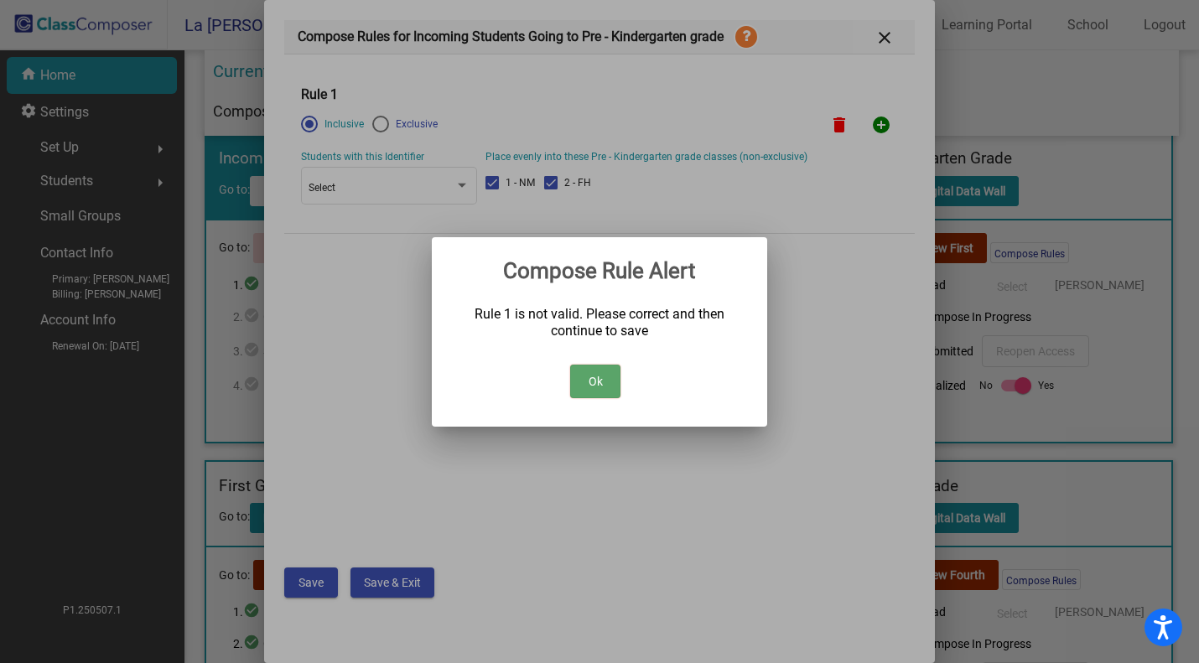
click at [589, 371] on button "Ok" at bounding box center [595, 382] width 50 height 34
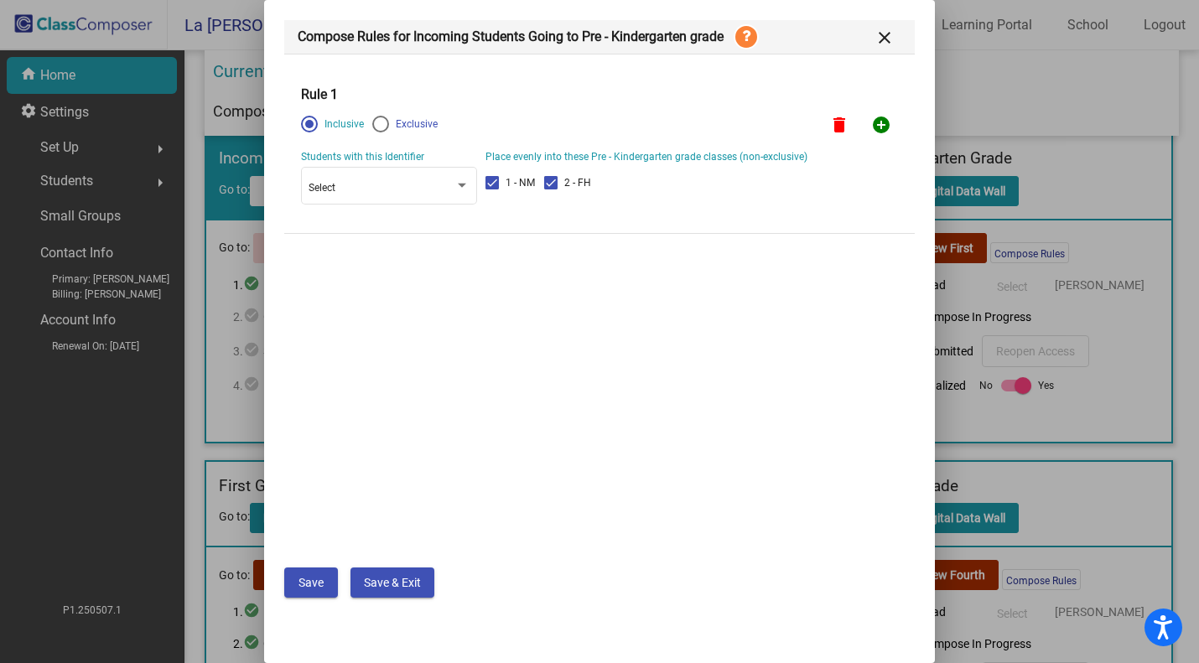
click at [373, 112] on div "Inclusive Exclusive delete add_circle" at bounding box center [599, 124] width 597 height 34
click at [380, 132] on div at bounding box center [380, 124] width 17 height 17
click at [380, 133] on input "Exclusive" at bounding box center [380, 133] width 1 height 1
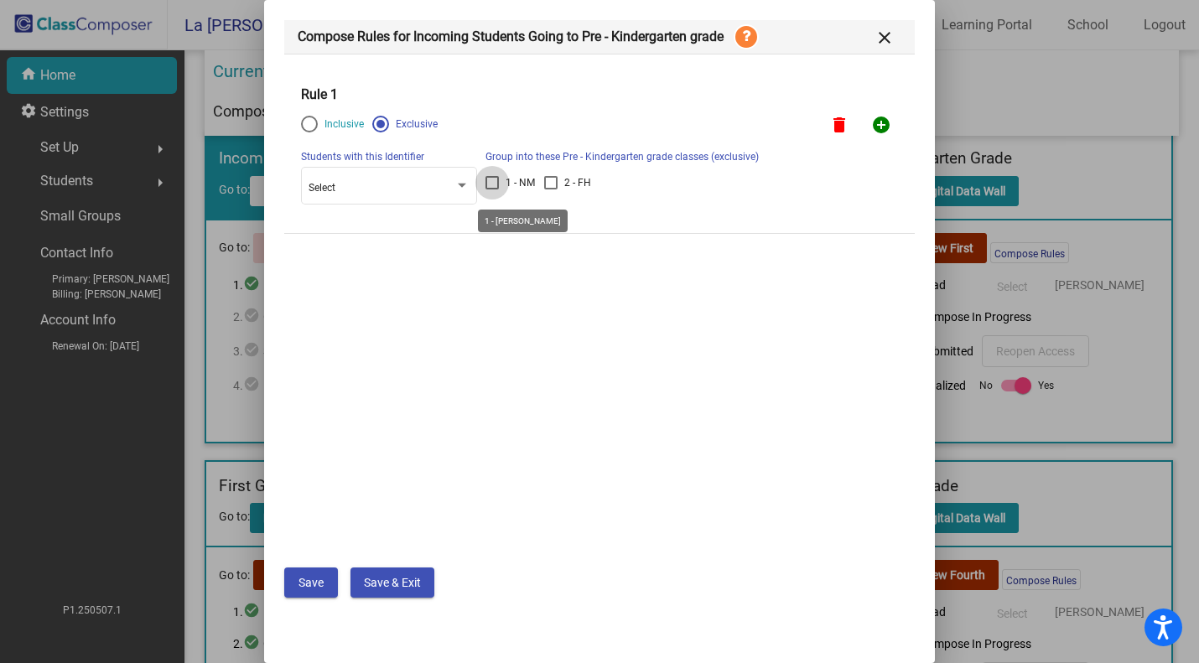
click at [506, 183] on span "1 - NM" at bounding box center [520, 183] width 29 height 20
click at [492, 190] on input "1 - NM" at bounding box center [492, 190] width 1 height 1
checkbox input "true"
click at [556, 182] on div at bounding box center [550, 182] width 13 height 13
click at [551, 190] on input "2 - FH" at bounding box center [550, 190] width 1 height 1
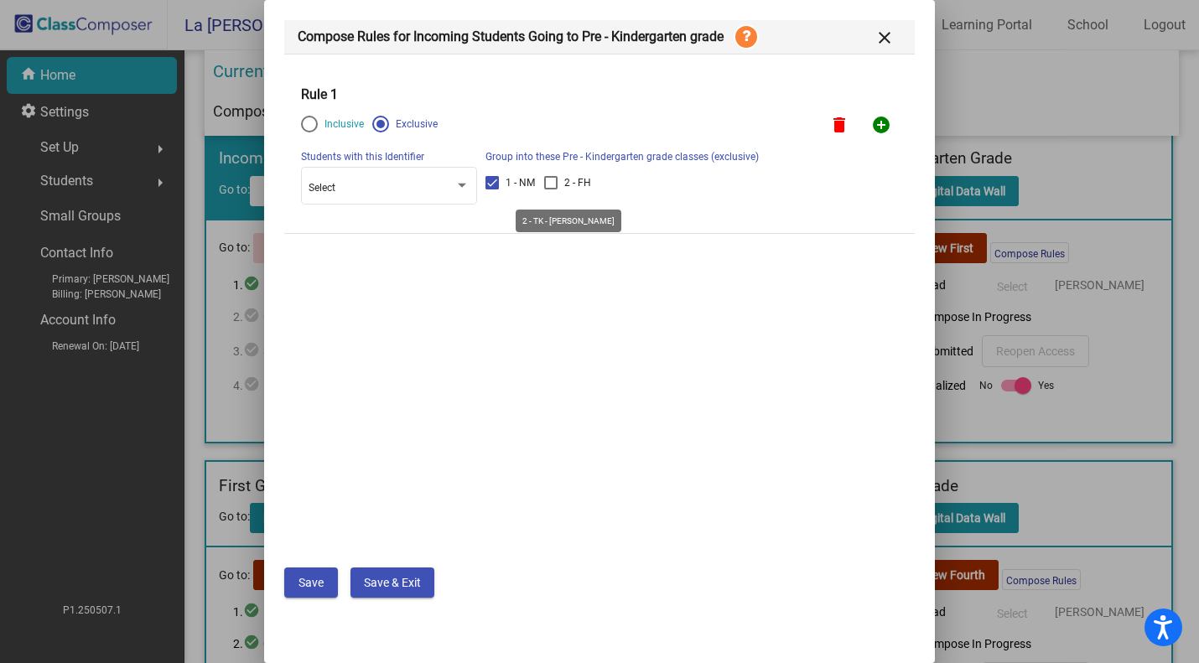
checkbox input "true"
click at [310, 570] on button "Save" at bounding box center [311, 583] width 54 height 30
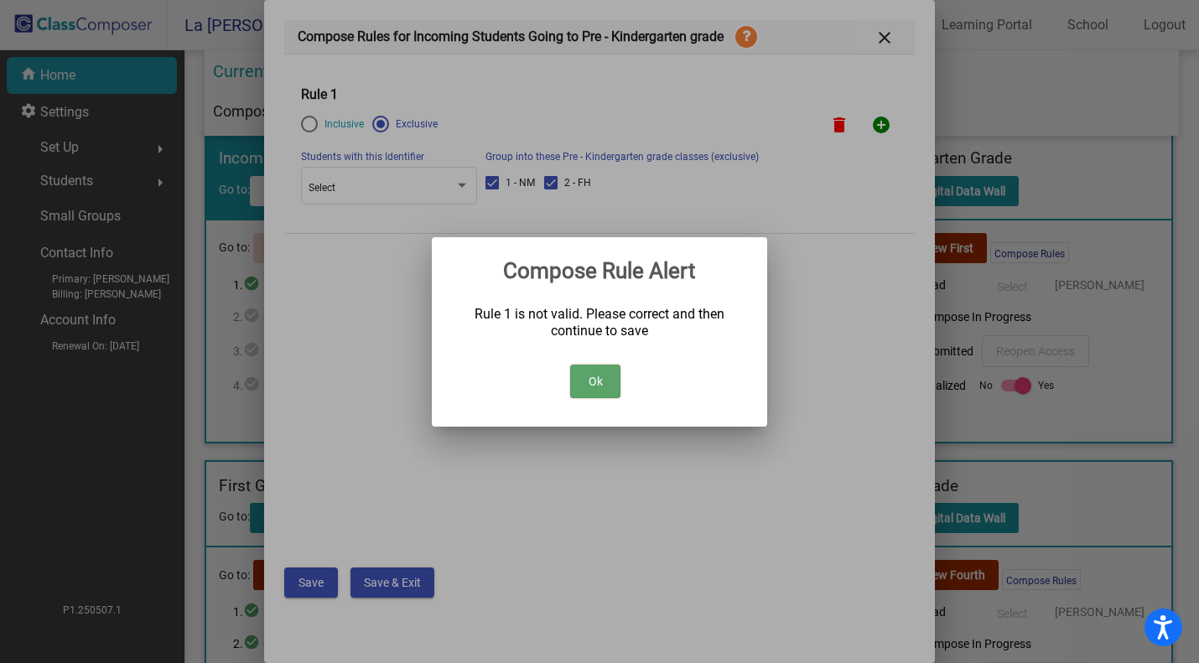
click at [585, 372] on button "Ok" at bounding box center [595, 382] width 50 height 34
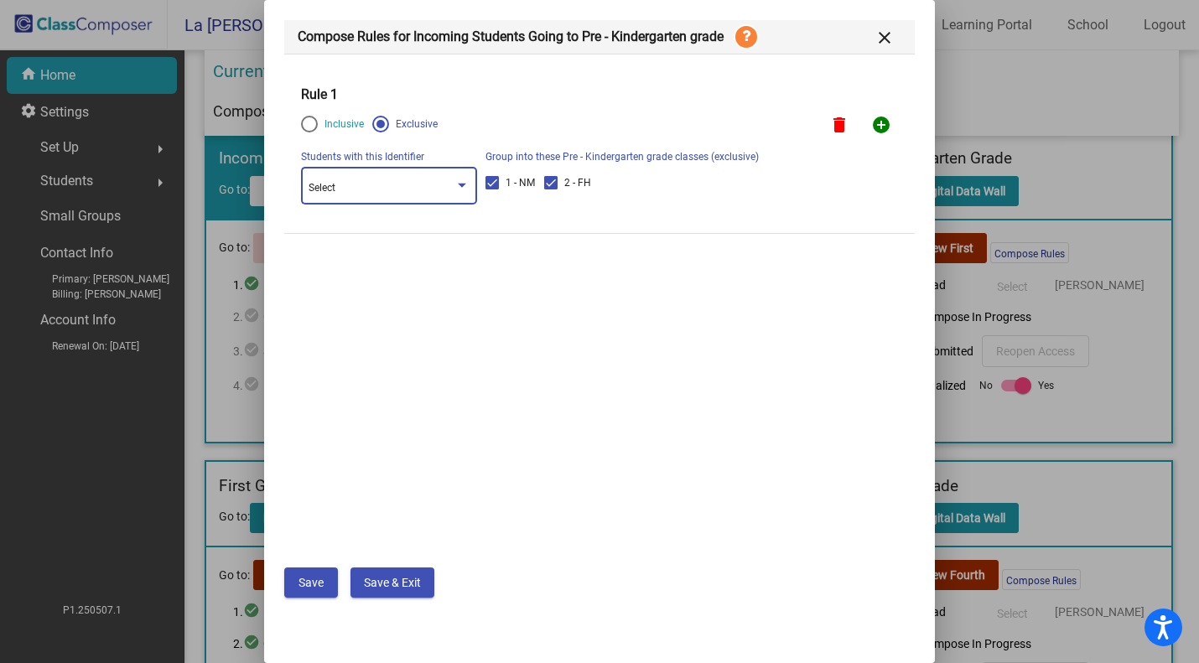
click at [382, 188] on div "Select" at bounding box center [382, 189] width 146 height 12
click at [467, 144] on div at bounding box center [599, 331] width 1199 height 663
click at [884, 38] on mat-icon "close" at bounding box center [885, 38] width 20 height 20
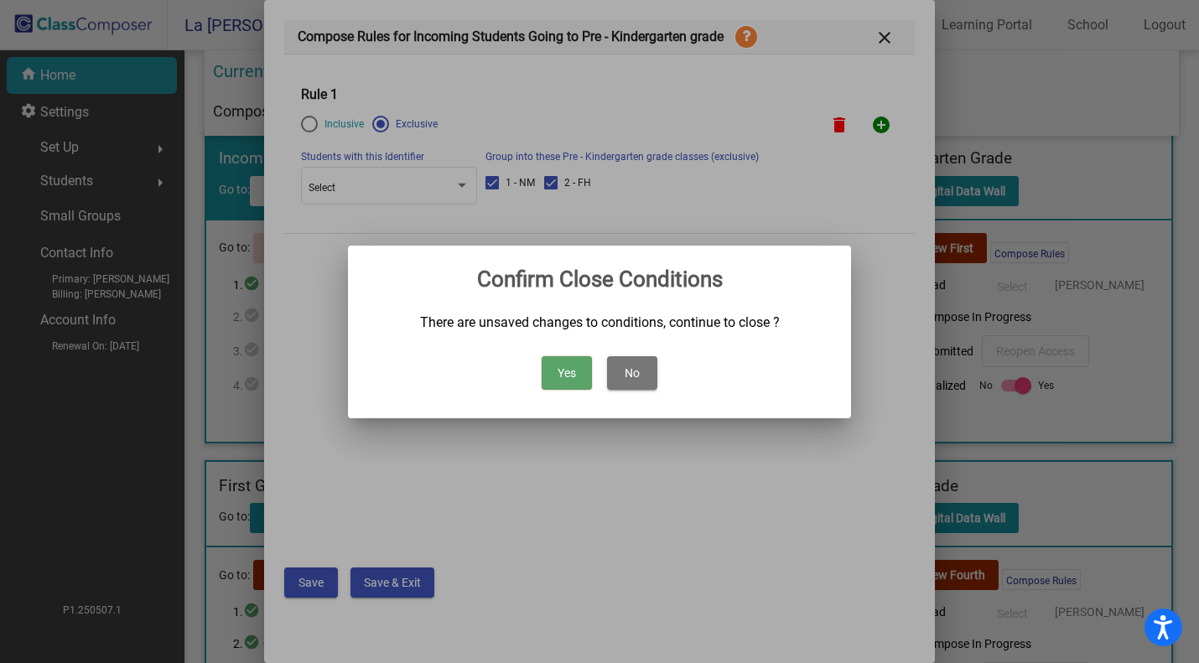
click at [554, 363] on button "Yes" at bounding box center [567, 373] width 50 height 34
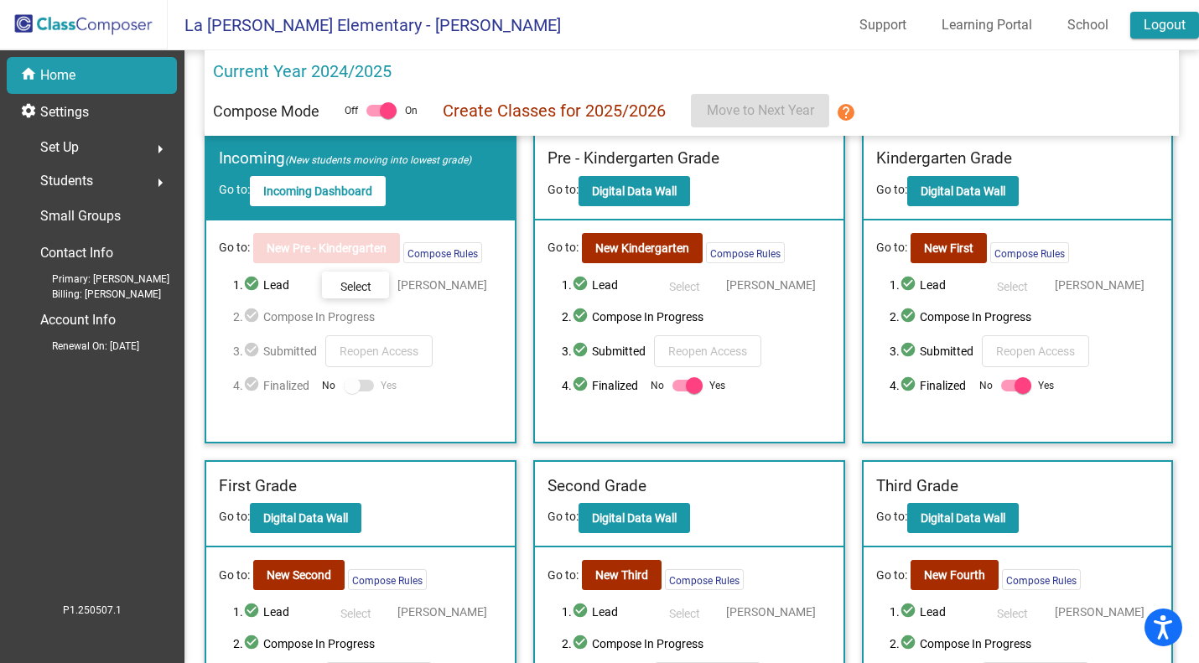
click at [1161, 21] on link "Logout" at bounding box center [1165, 25] width 69 height 27
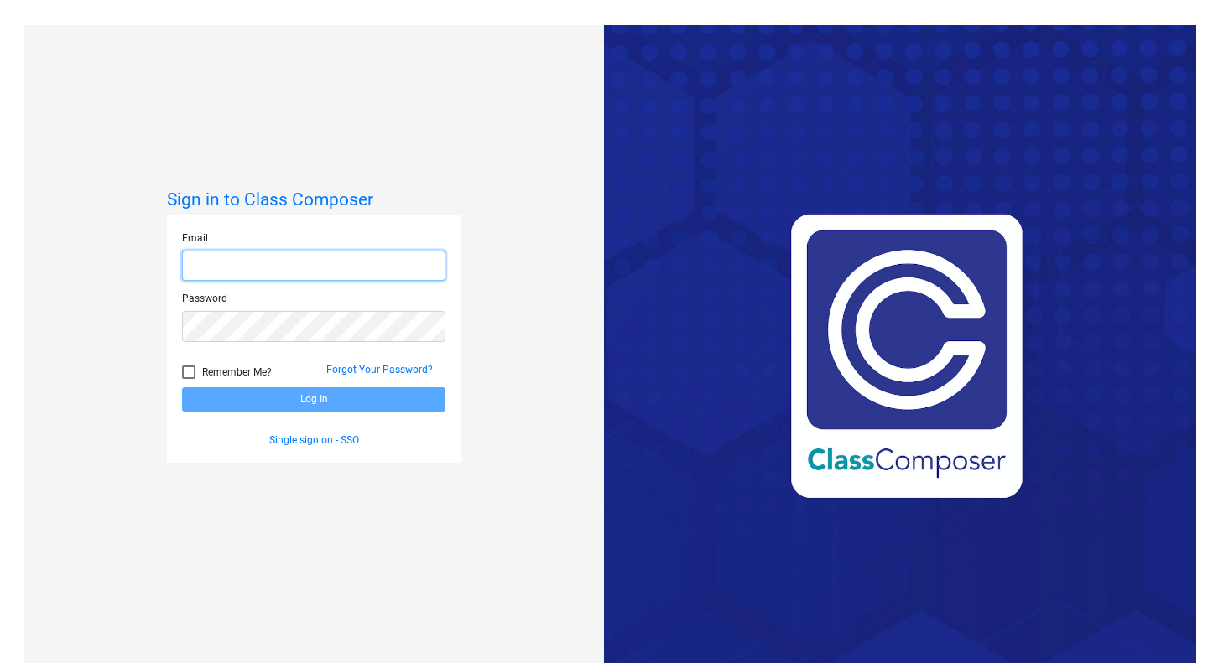
type input "[EMAIL_ADDRESS][DOMAIN_NAME]"
